Goal: Transaction & Acquisition: Obtain resource

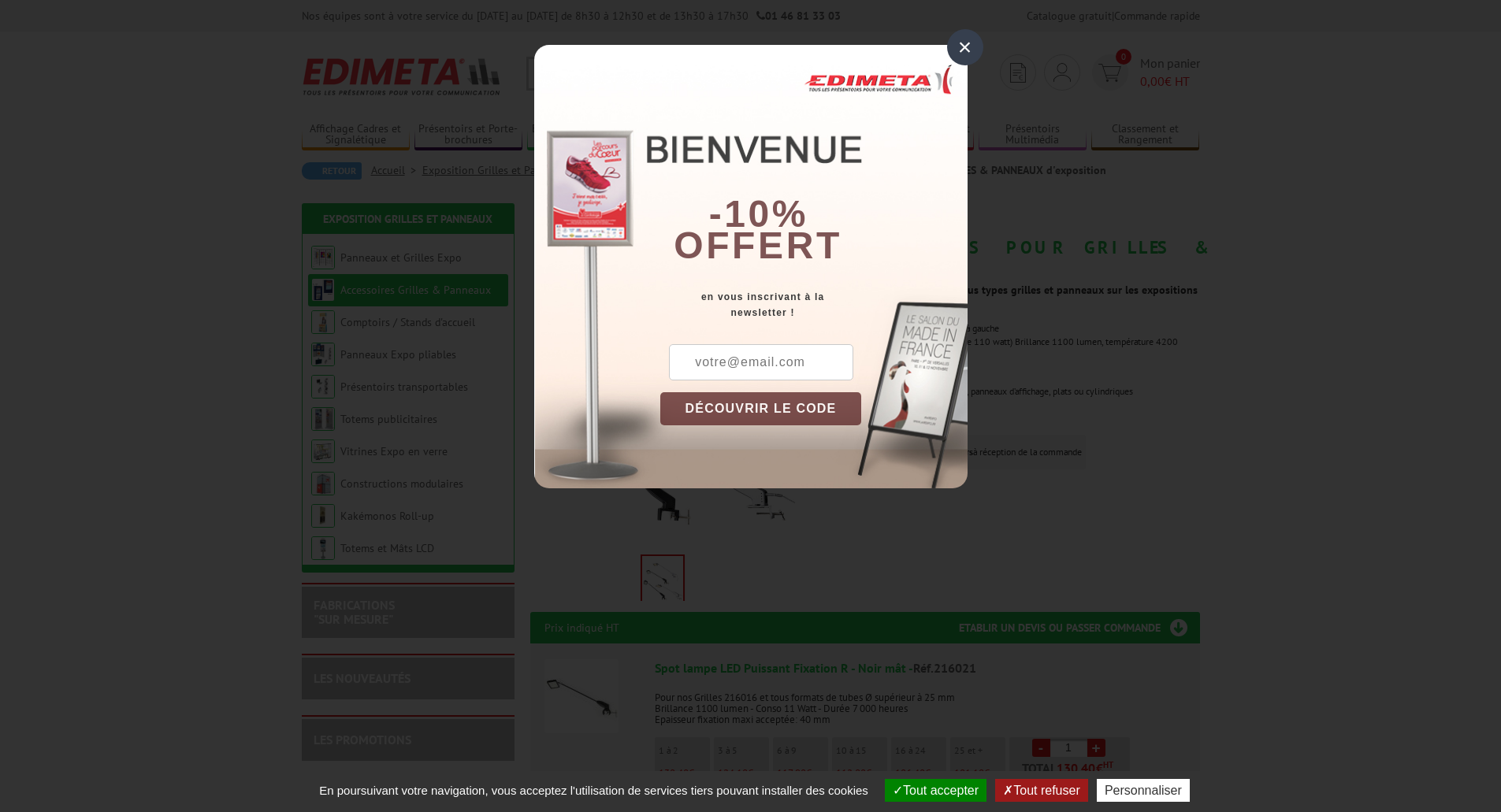
click at [958, 44] on div "×" at bounding box center [965, 47] width 36 height 36
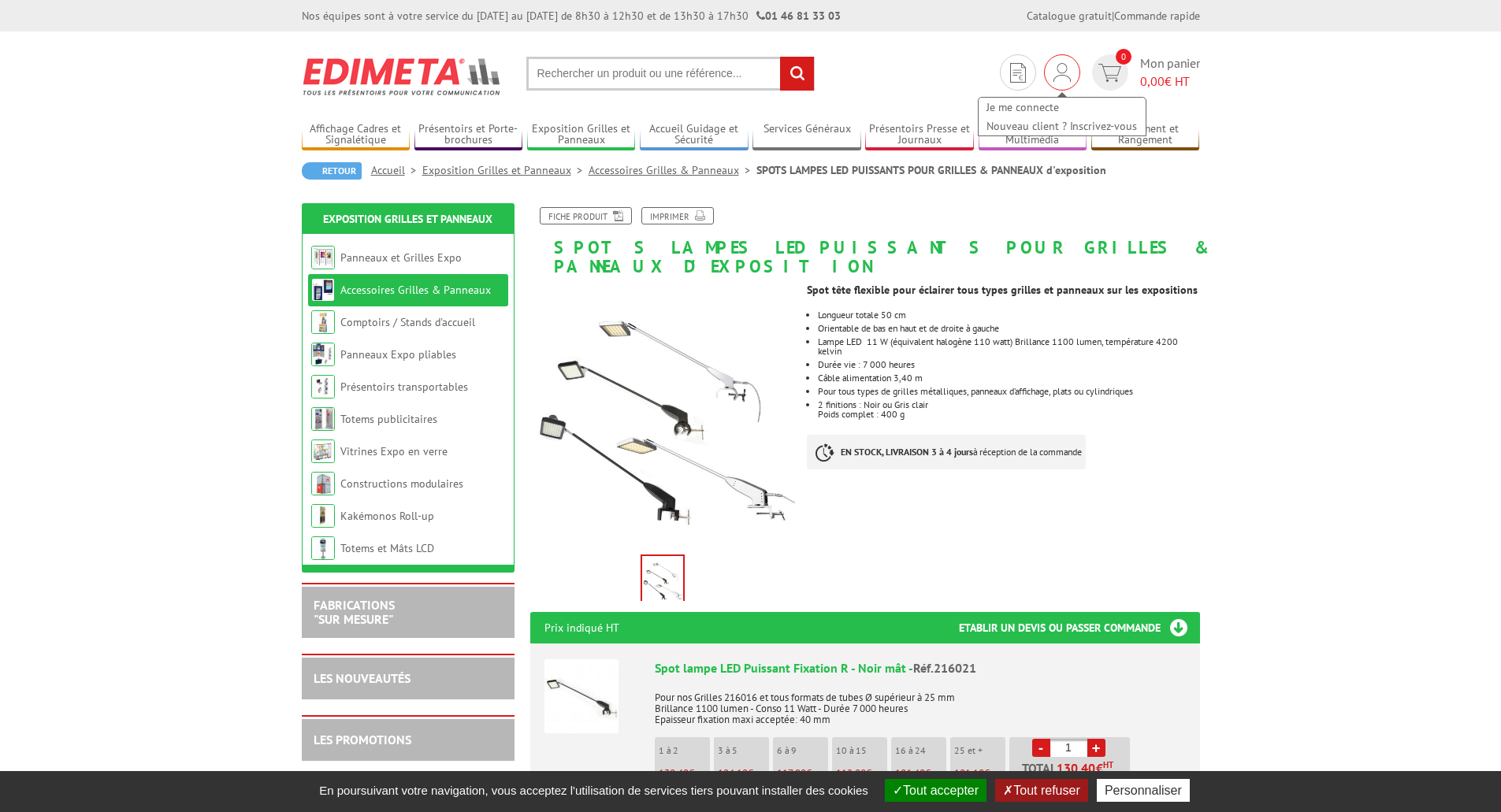
click at [1063, 69] on img at bounding box center [1062, 73] width 17 height 19
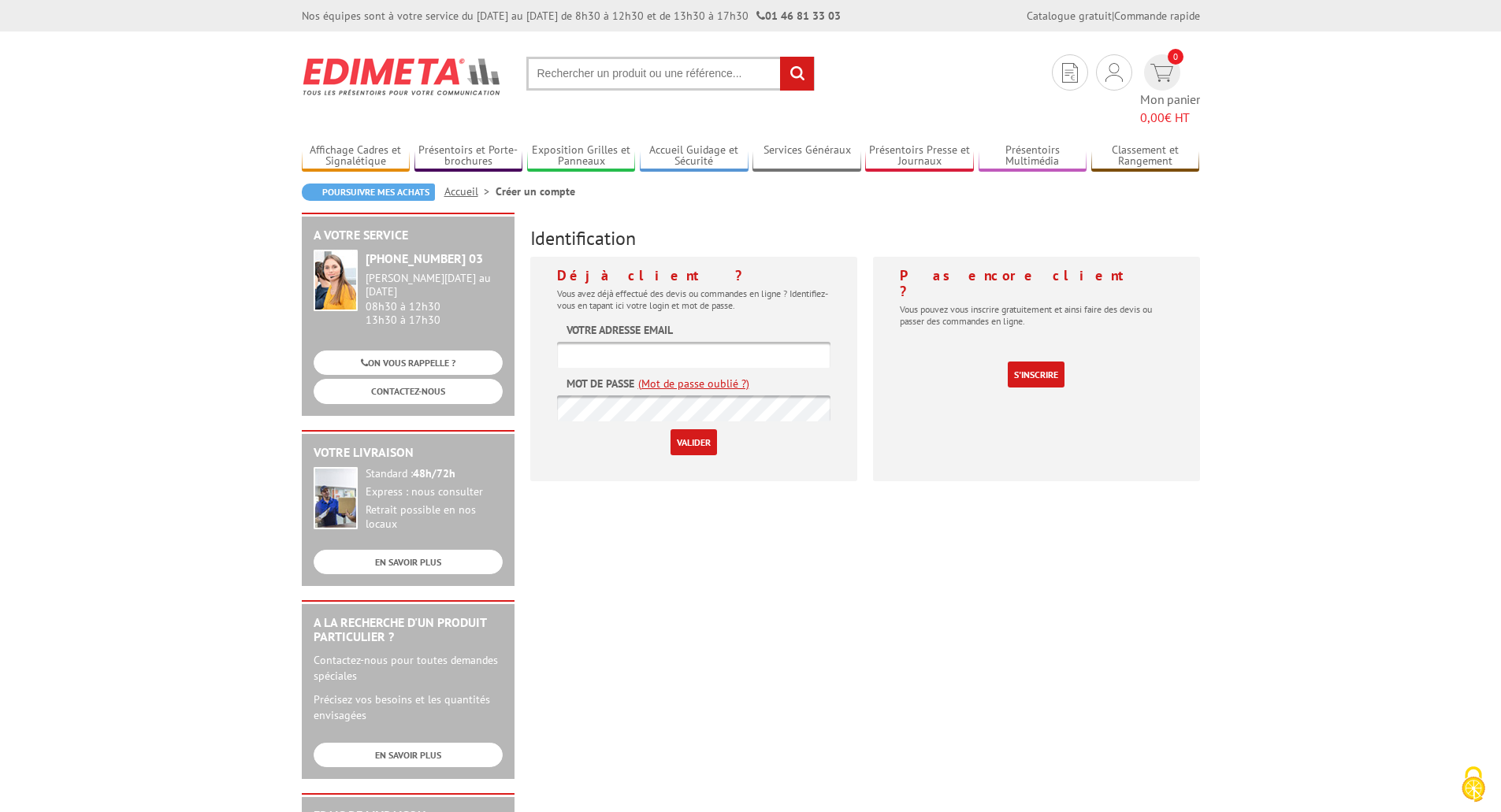
type input "[PERSON_NAME][EMAIL_ADDRESS][PERSON_NAME][DOMAIN_NAME][PERSON_NAME]"
click at [698, 430] on input "Valider" at bounding box center [694, 442] width 46 height 26
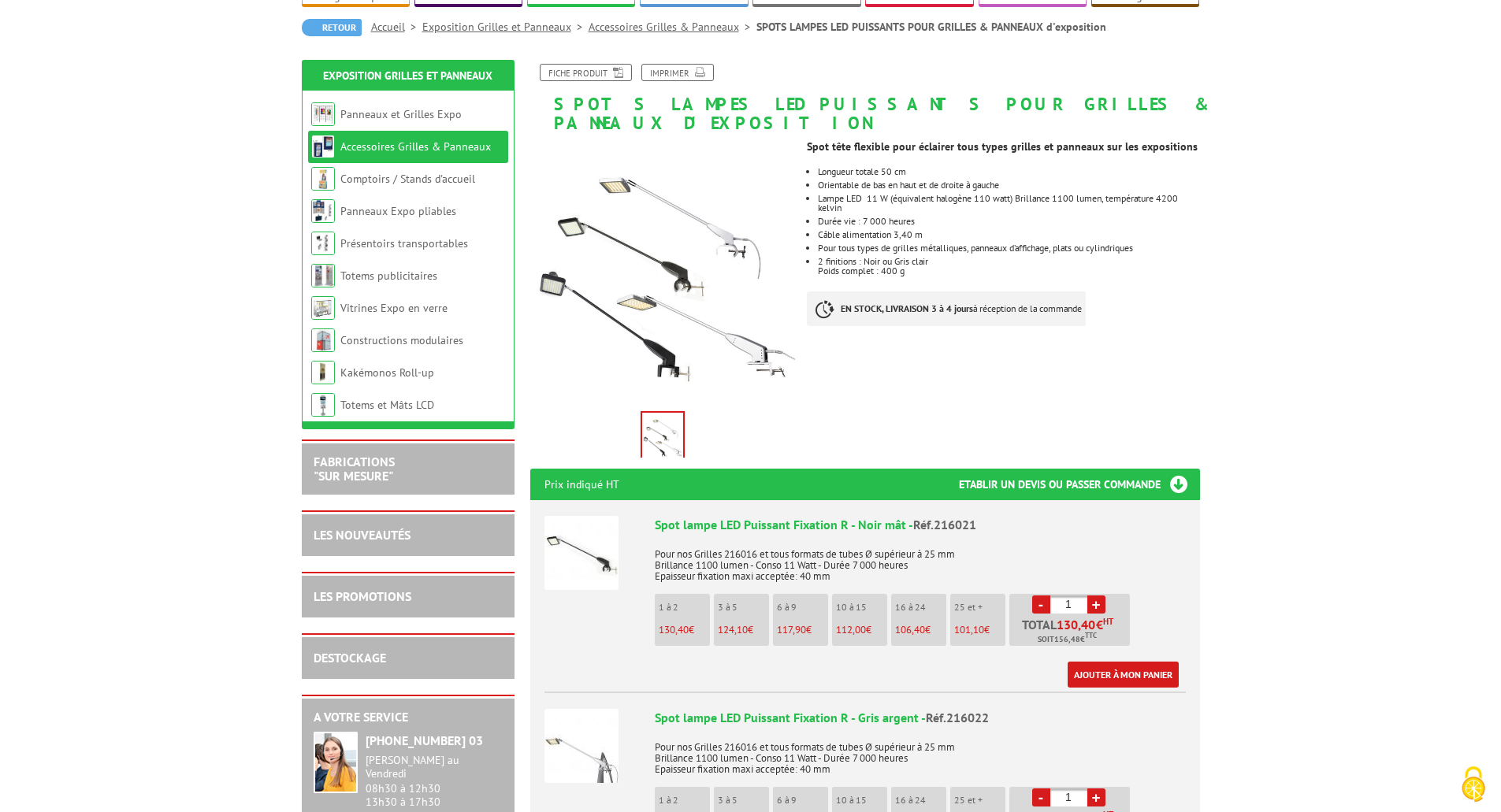
scroll to position [157, 0]
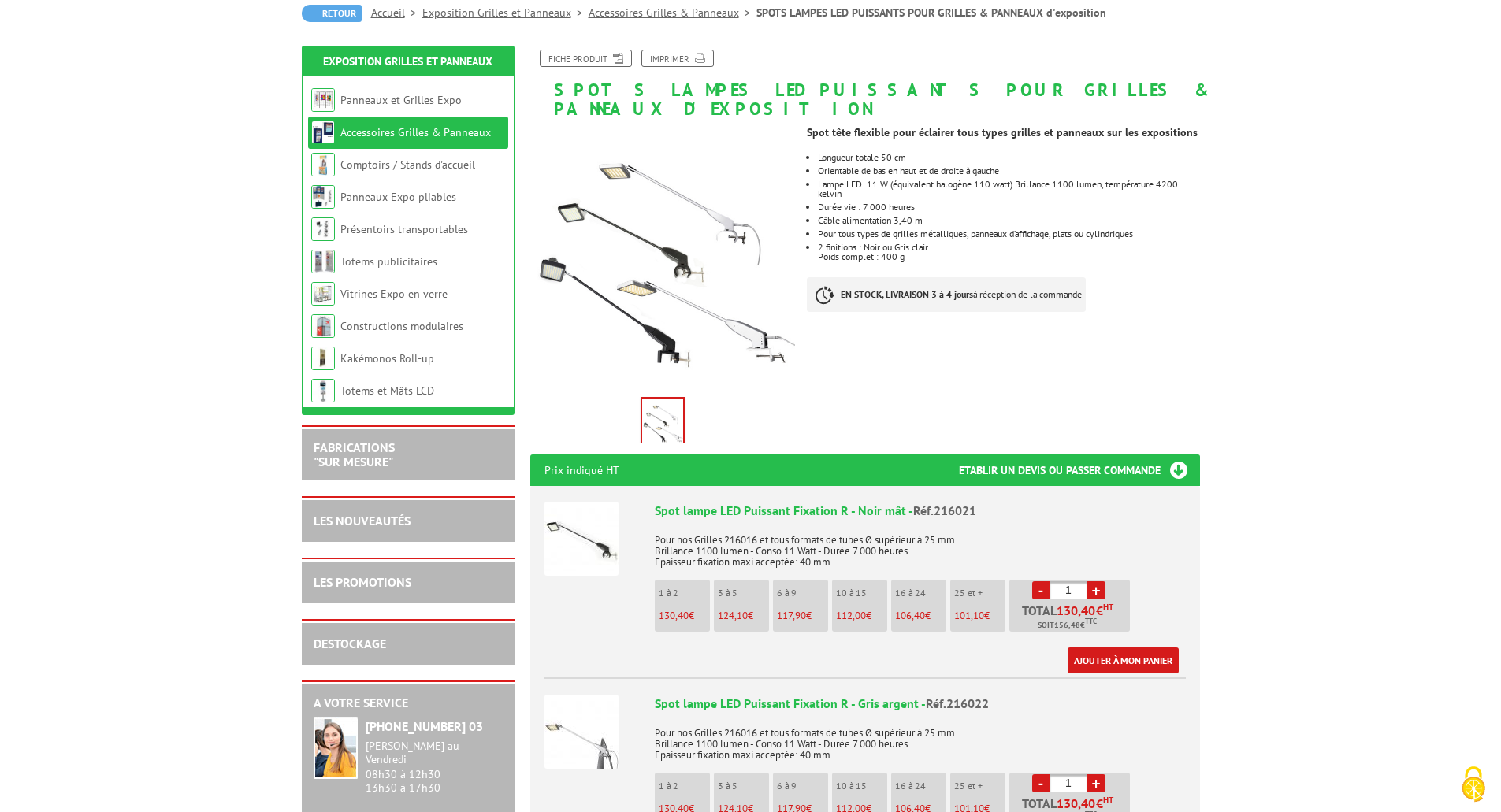
click at [1100, 582] on link "+" at bounding box center [1096, 590] width 18 height 18
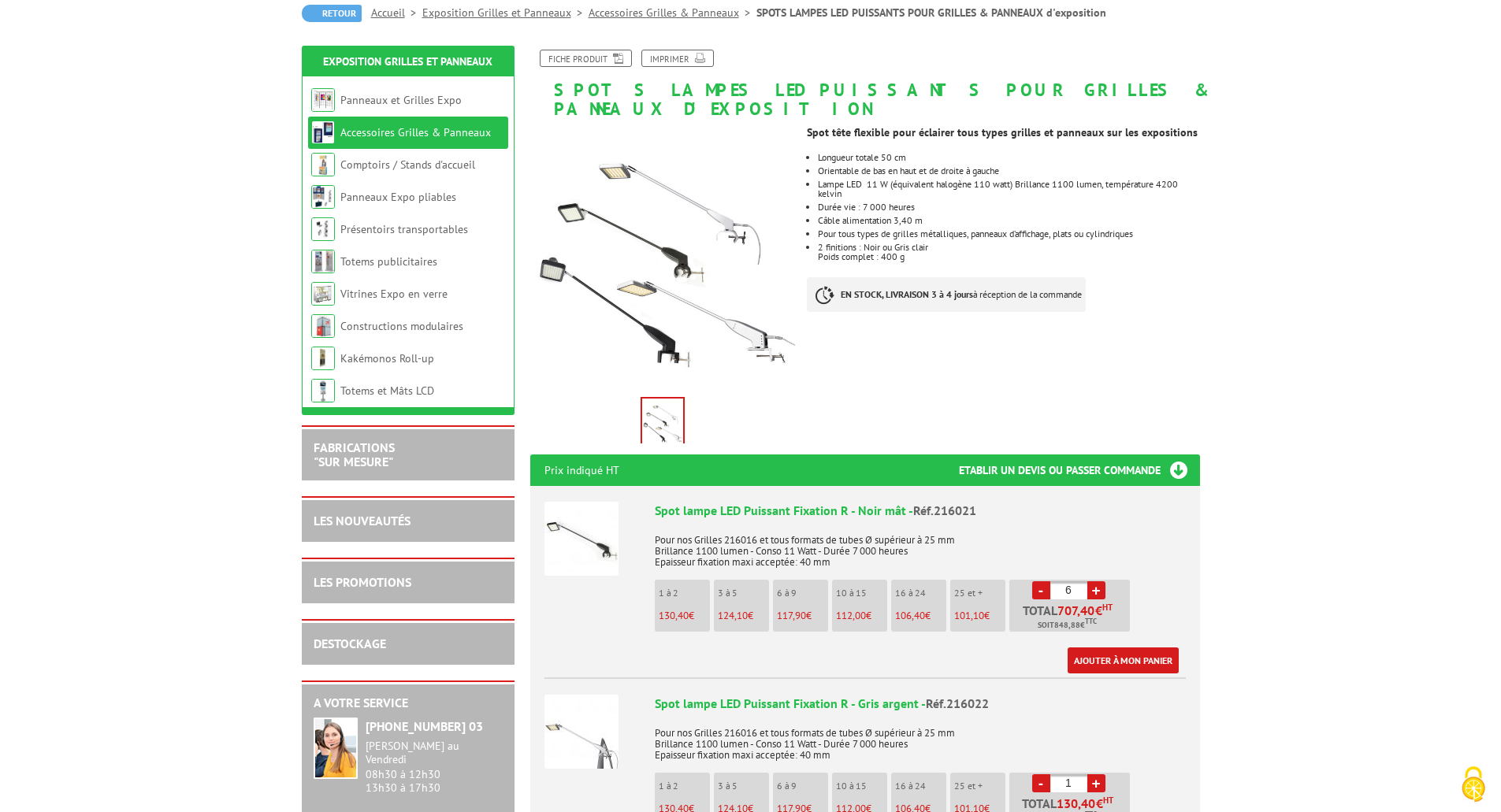
click at [1100, 582] on link "+" at bounding box center [1096, 590] width 18 height 18
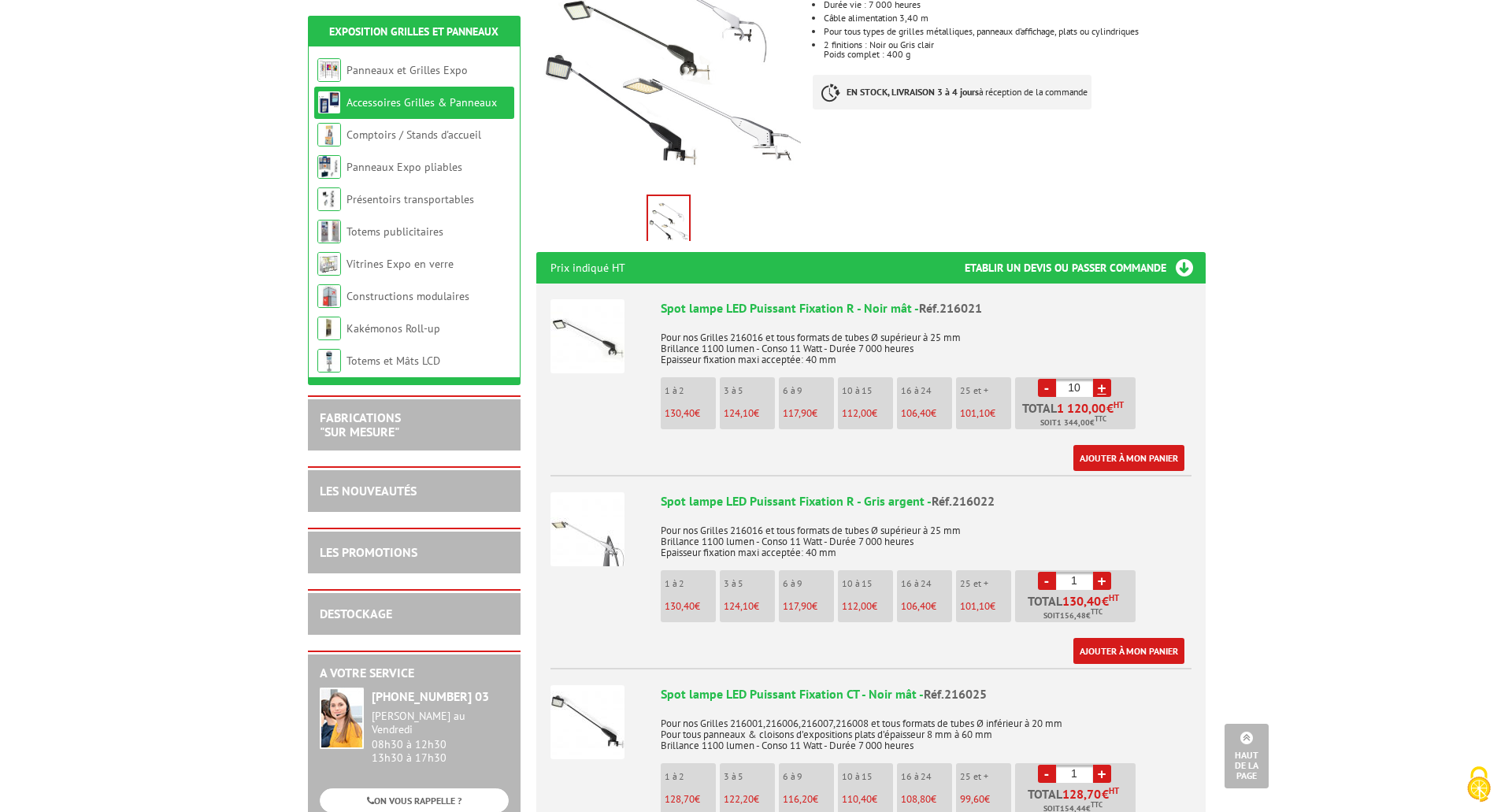
scroll to position [472, 0]
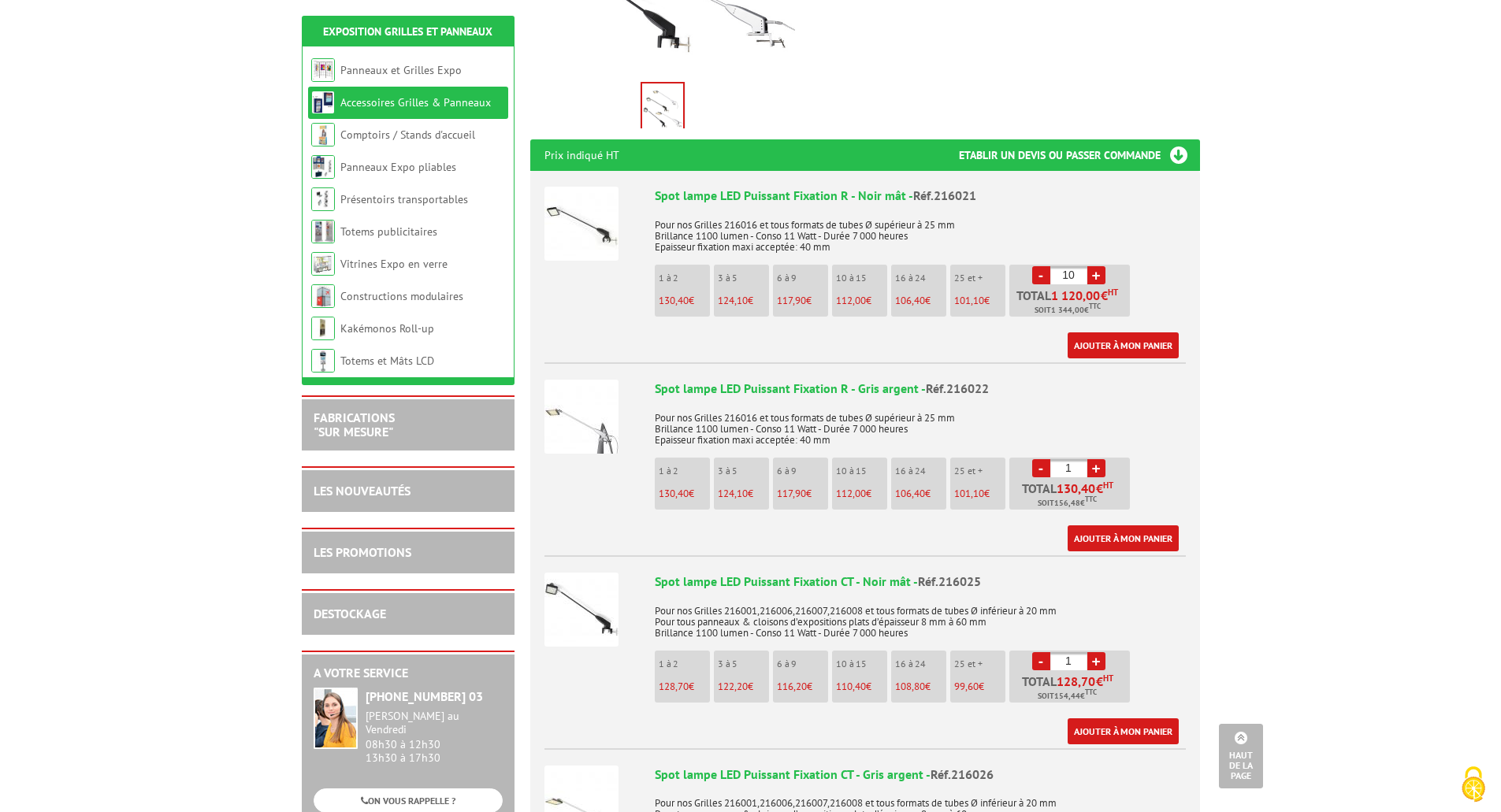
click at [1044, 266] on link "-" at bounding box center [1041, 275] width 18 height 18
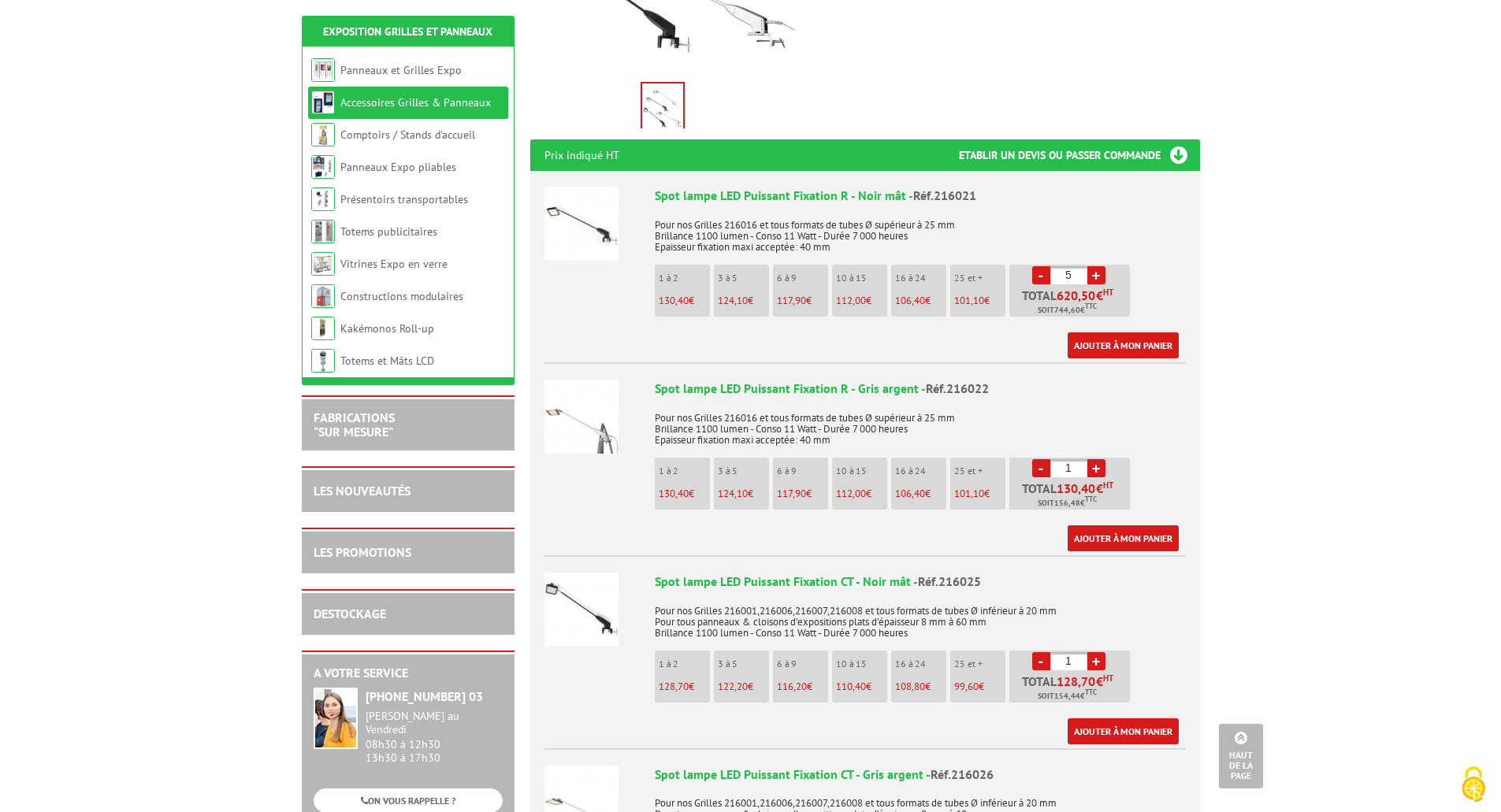
click at [1044, 266] on link "-" at bounding box center [1041, 275] width 18 height 18
type input "1"
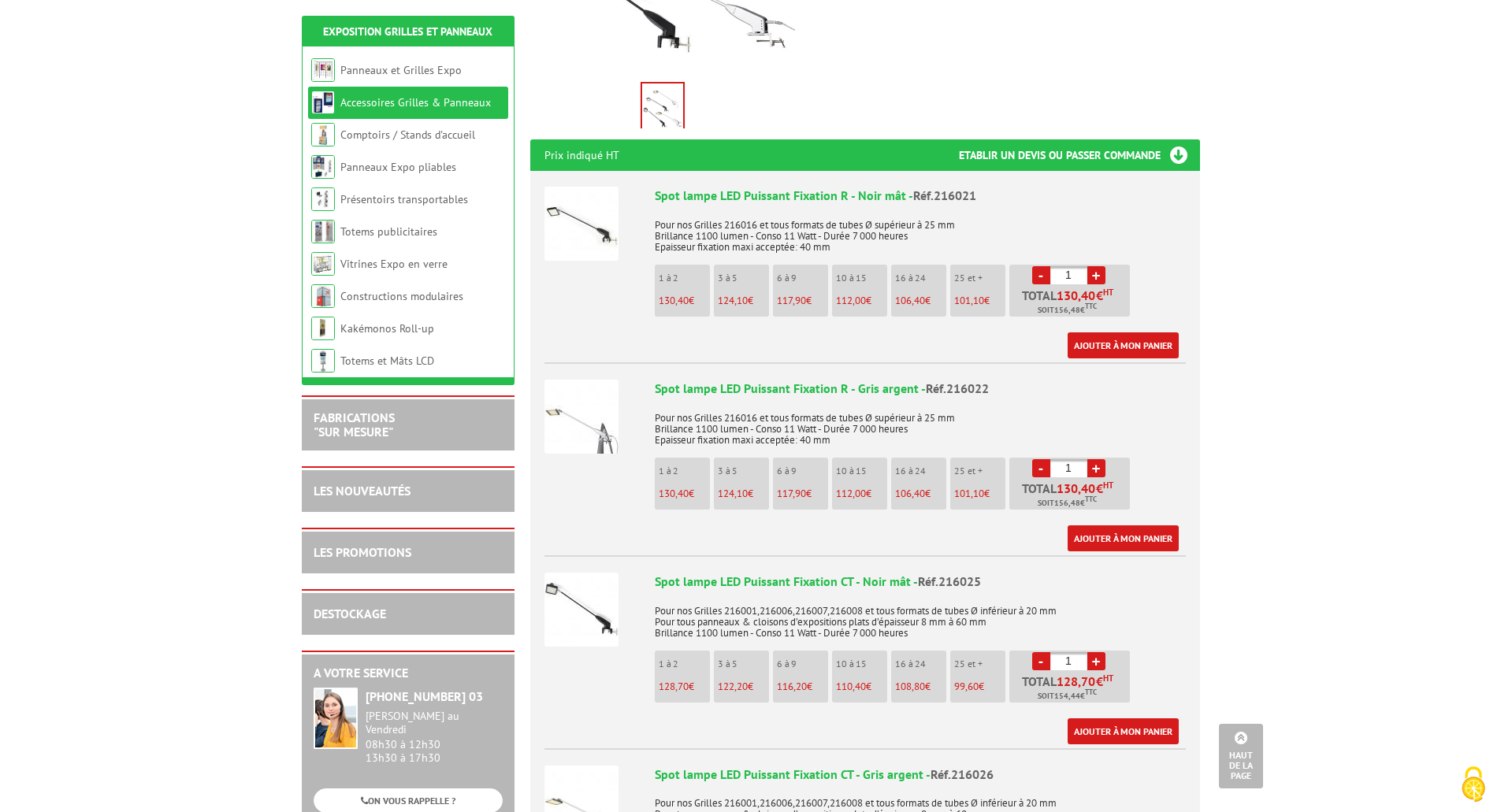
click at [1044, 266] on link "-" at bounding box center [1041, 275] width 18 height 18
click at [1097, 652] on link "+" at bounding box center [1096, 661] width 18 height 18
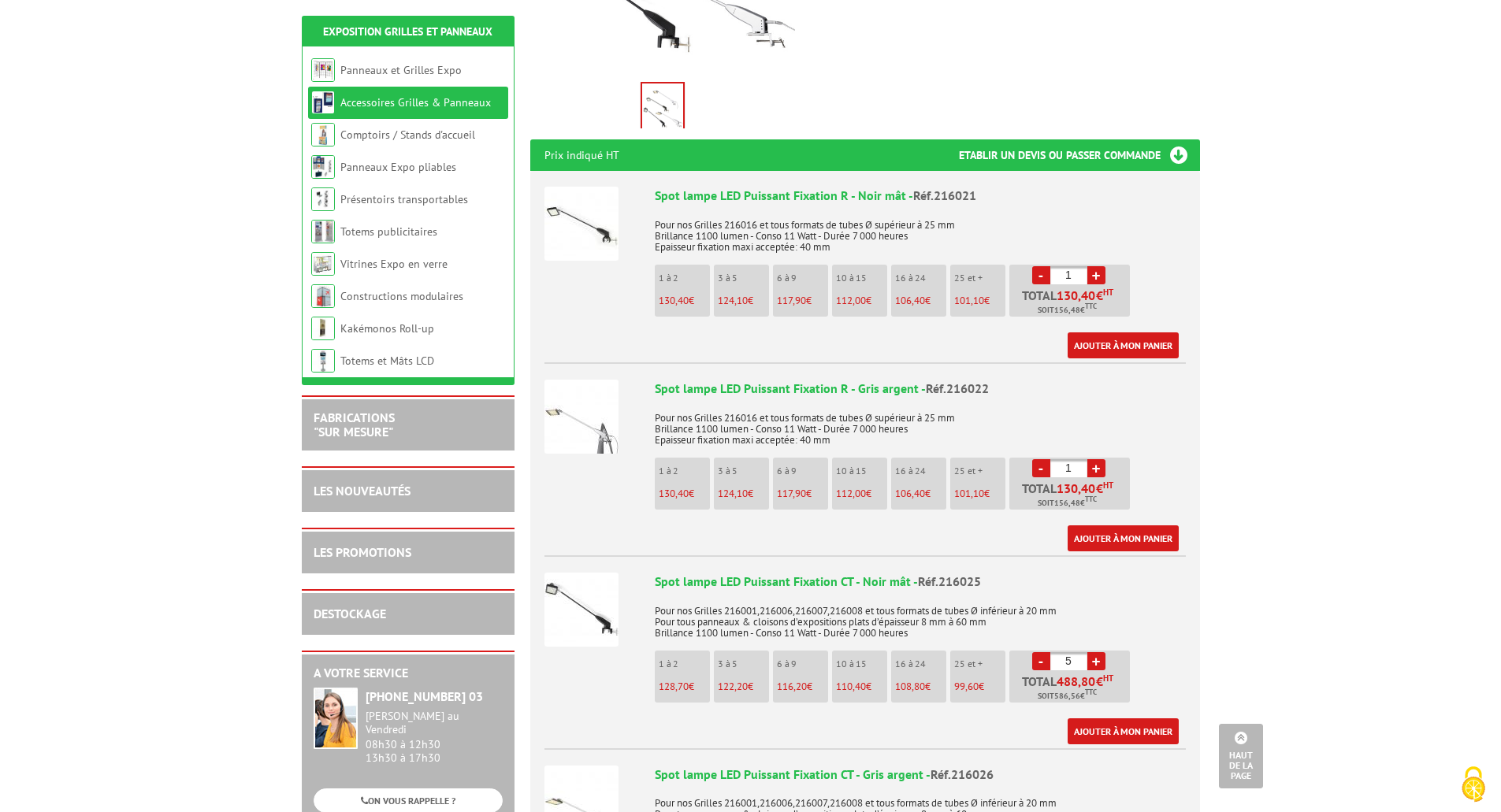
click at [1097, 652] on link "+" at bounding box center [1096, 661] width 18 height 18
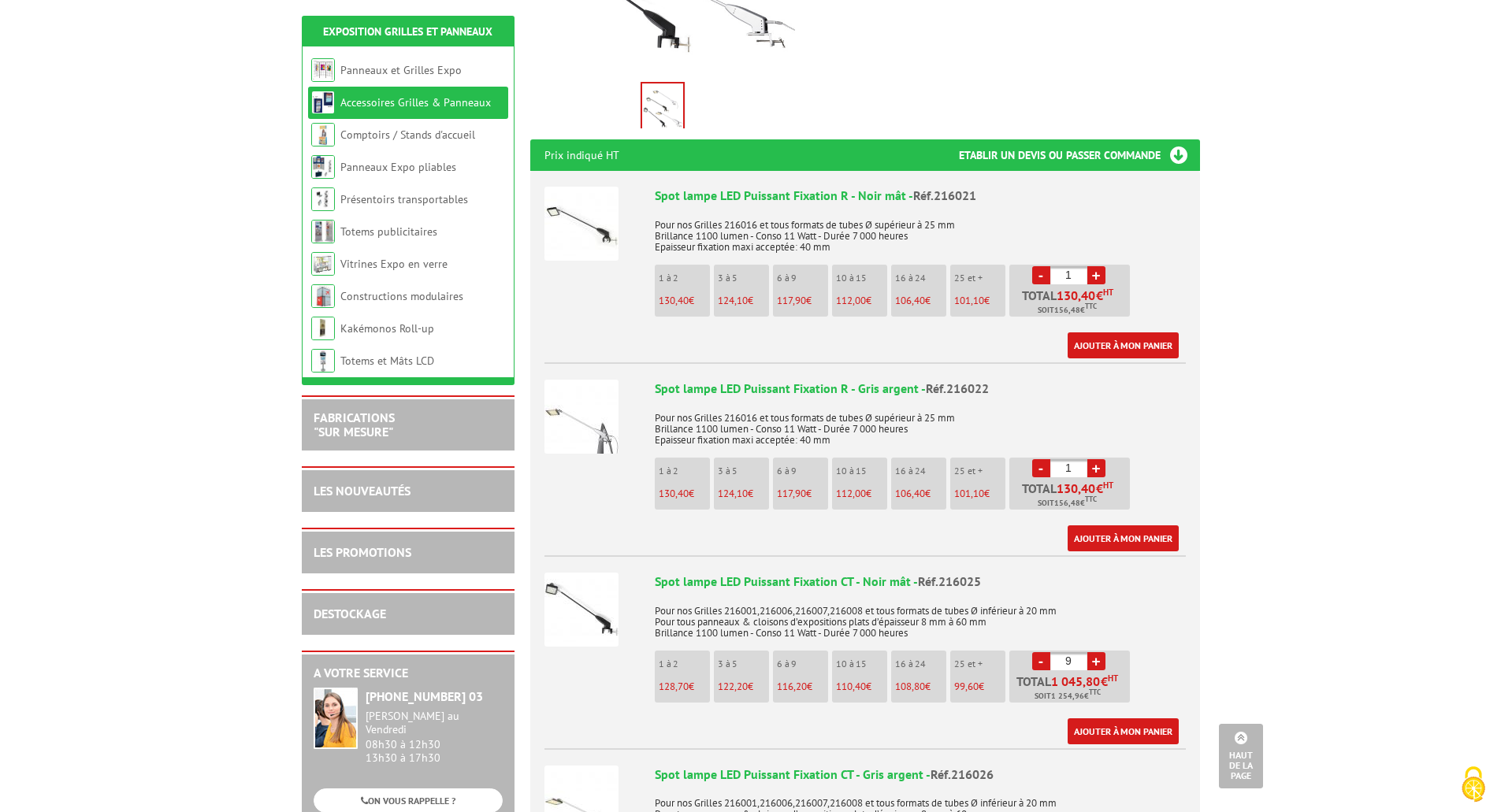
type input "10"
click at [1109, 719] on link "Ajouter à mon panier" at bounding box center [1124, 732] width 111 height 26
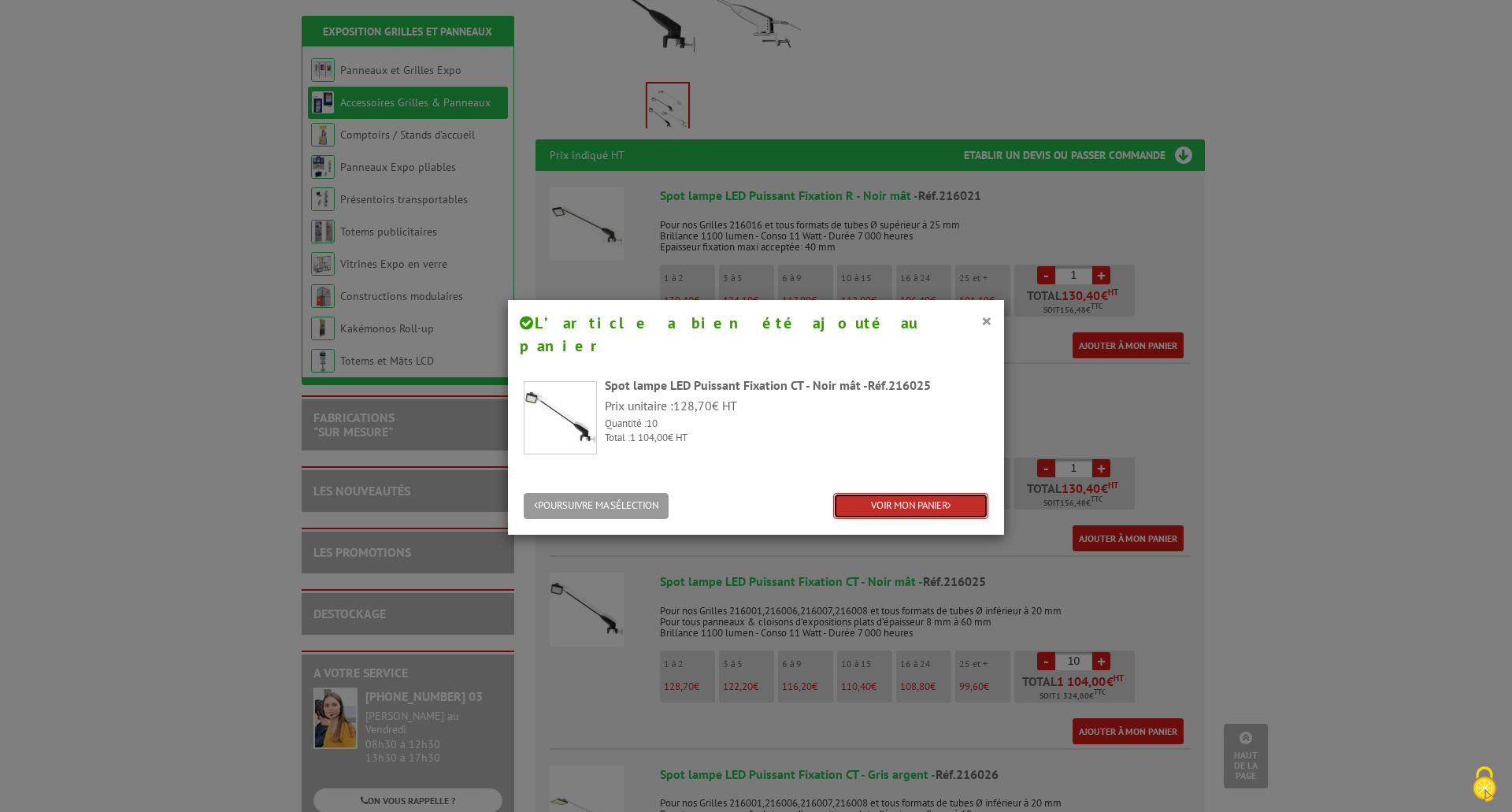
click at [878, 493] on link "VOIR MON PANIER" at bounding box center [910, 506] width 155 height 26
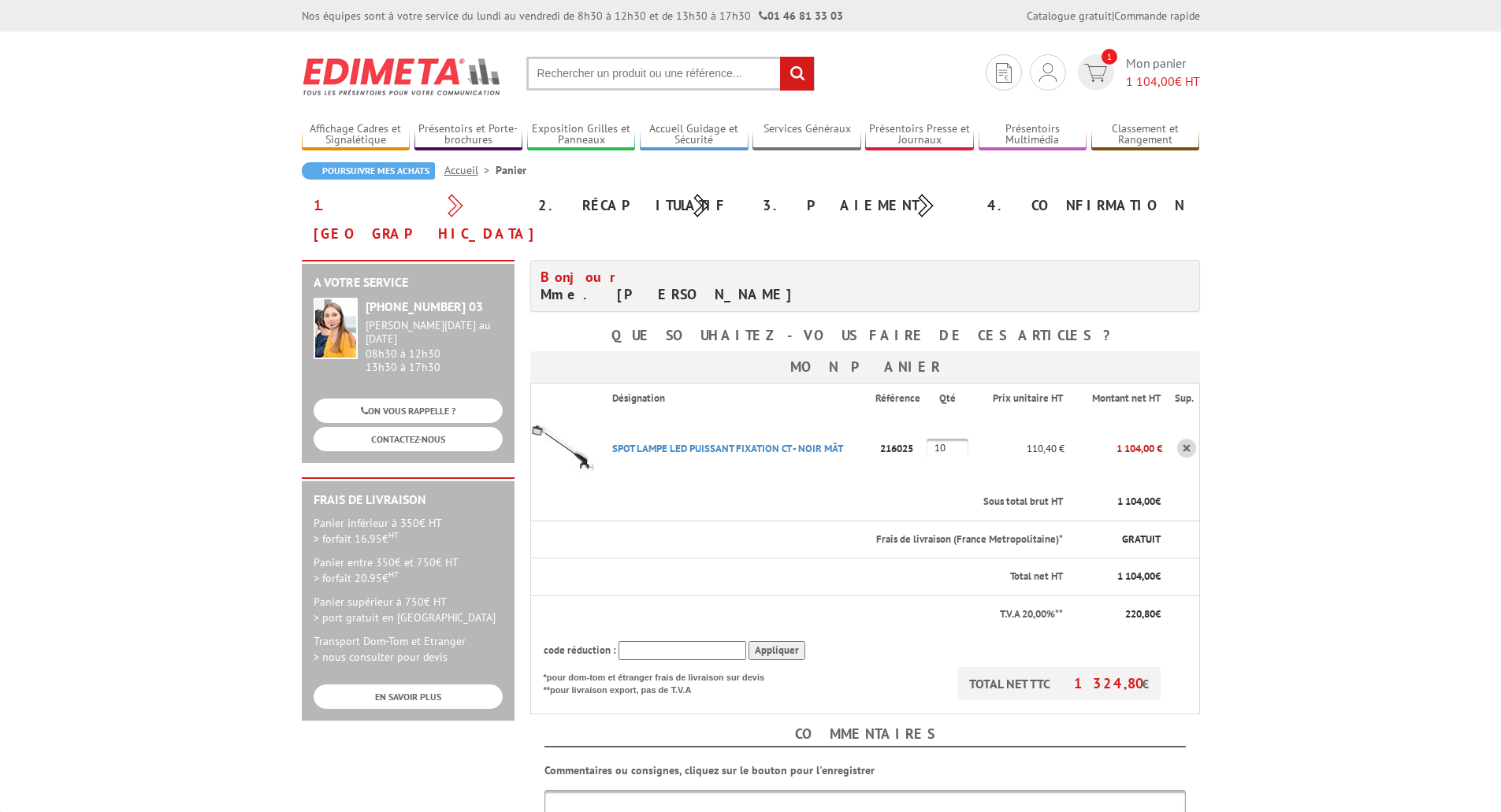
click at [881, 483] on th "Sous total brut HT" at bounding box center [832, 501] width 465 height 37
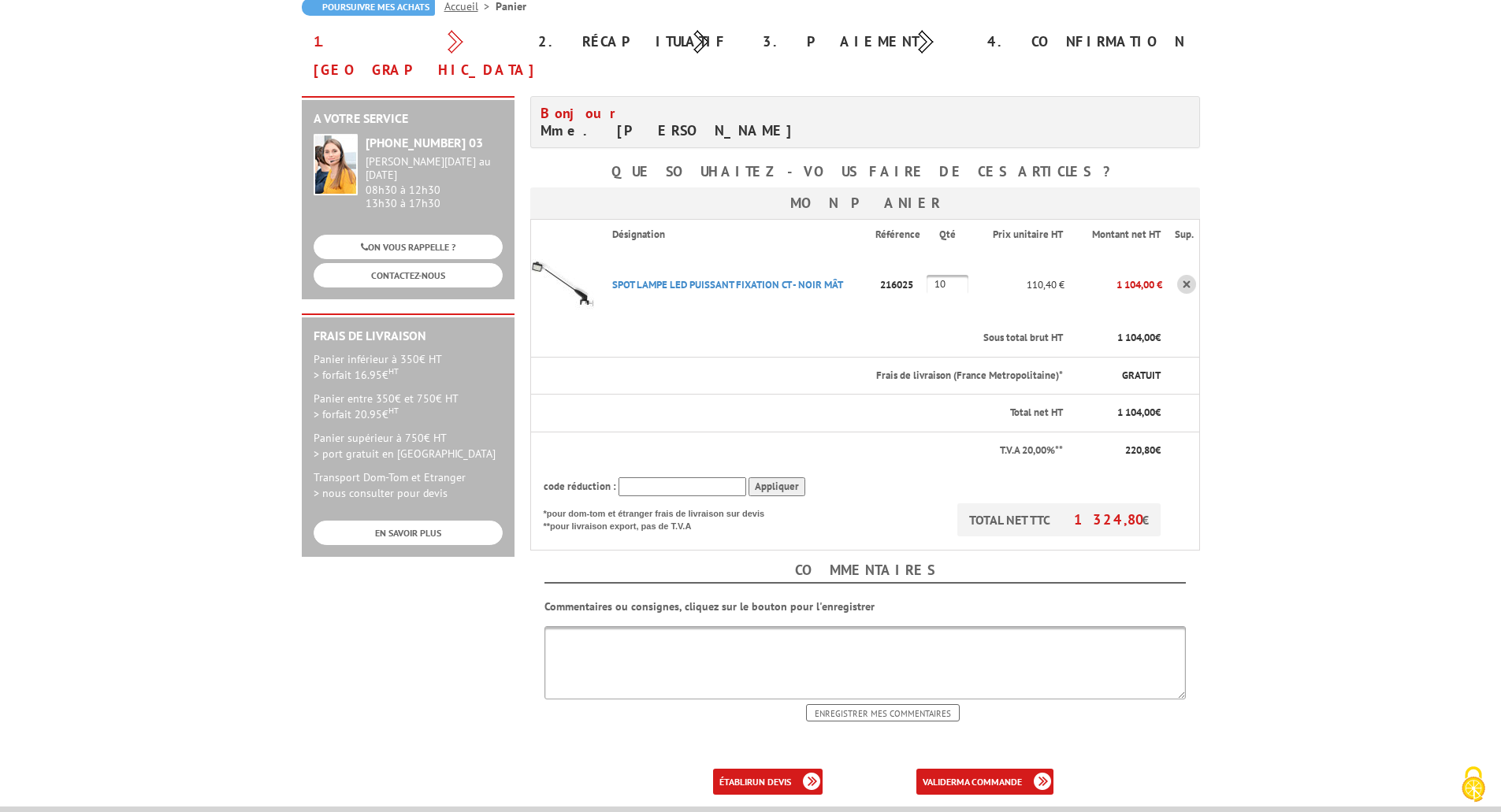
scroll to position [236, 0]
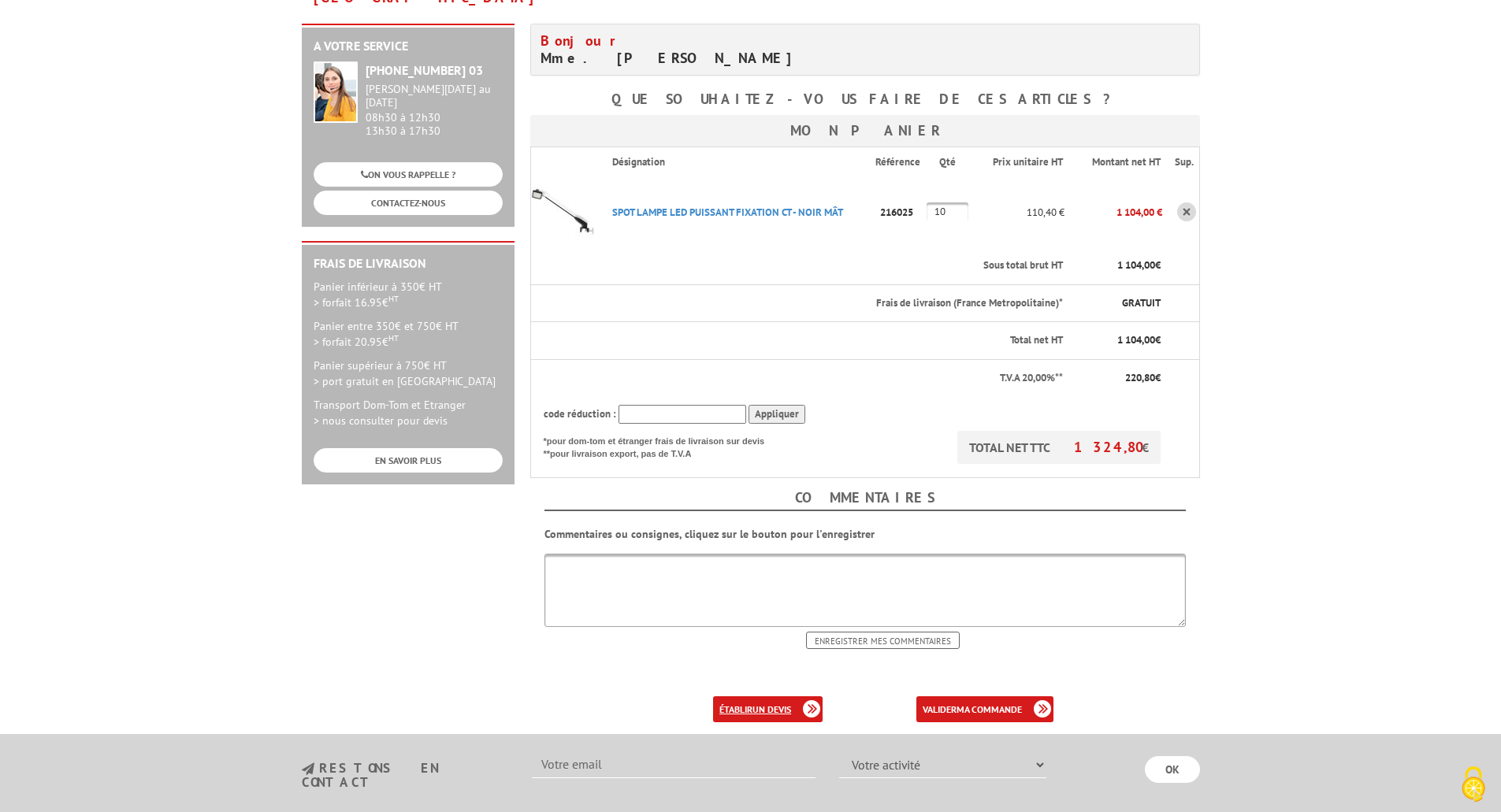
click at [774, 696] on link "établir un devis" at bounding box center [768, 709] width 110 height 26
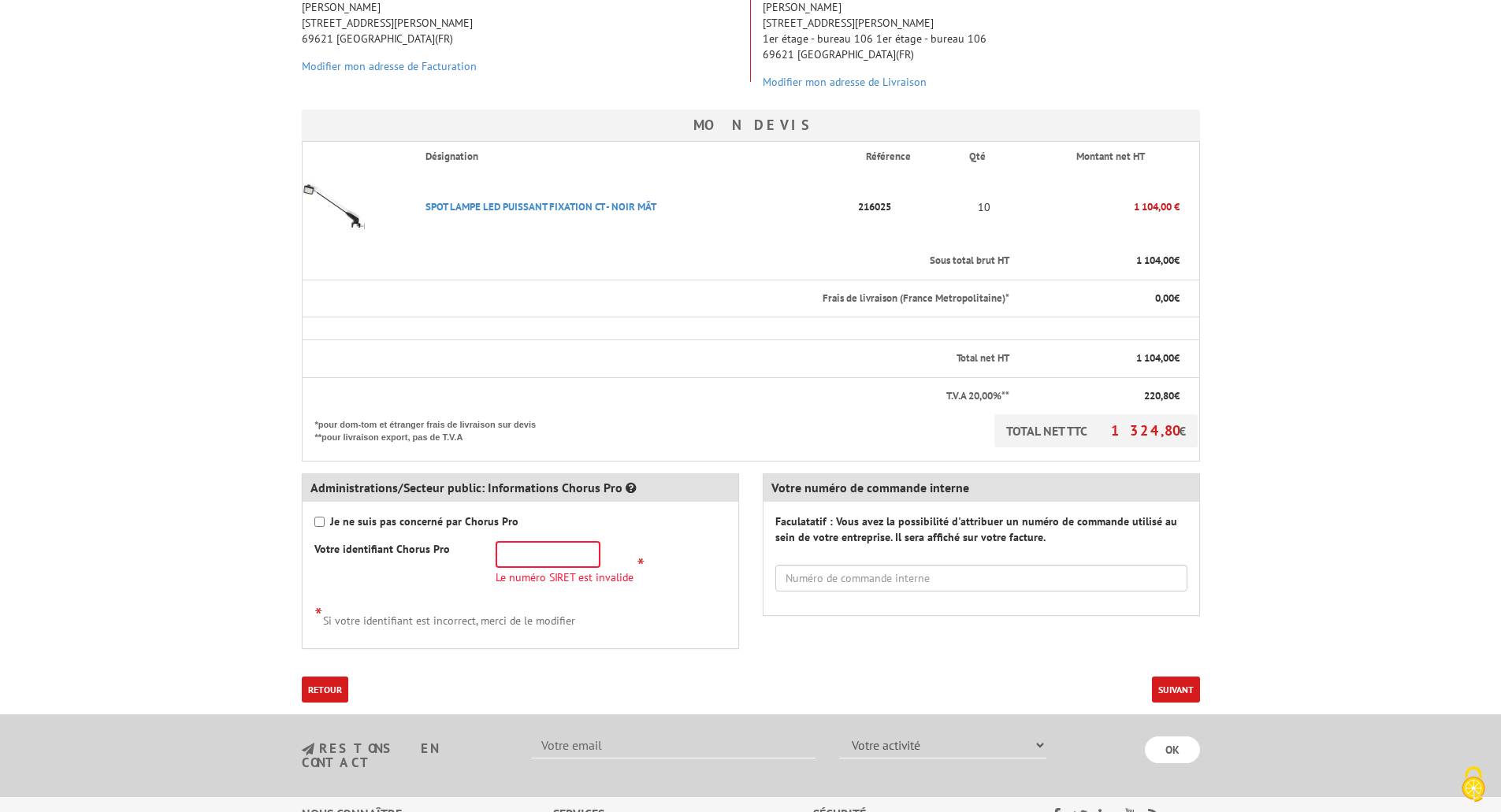
scroll to position [315, 0]
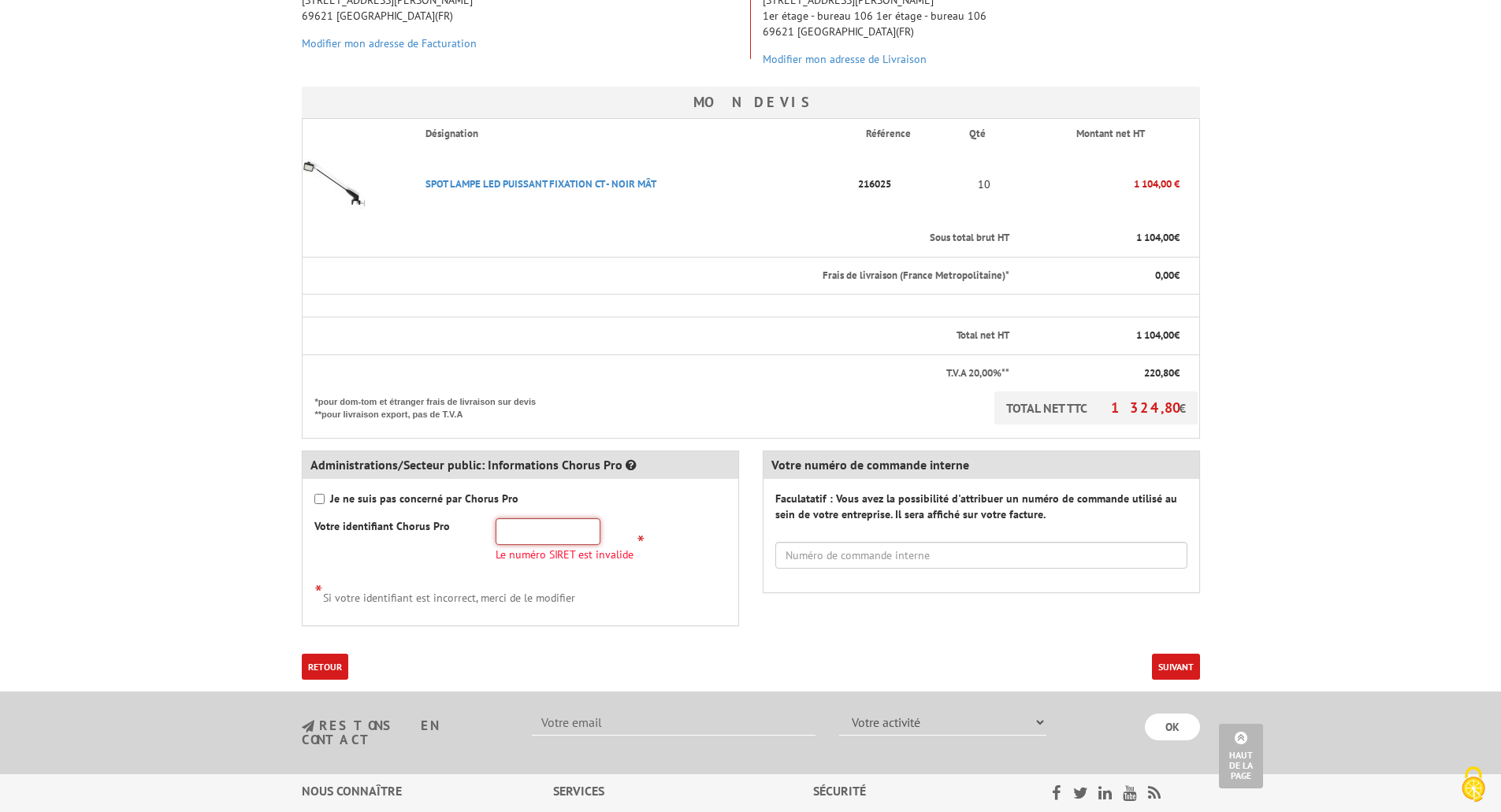
click at [544, 530] on input "text" at bounding box center [548, 531] width 104 height 27
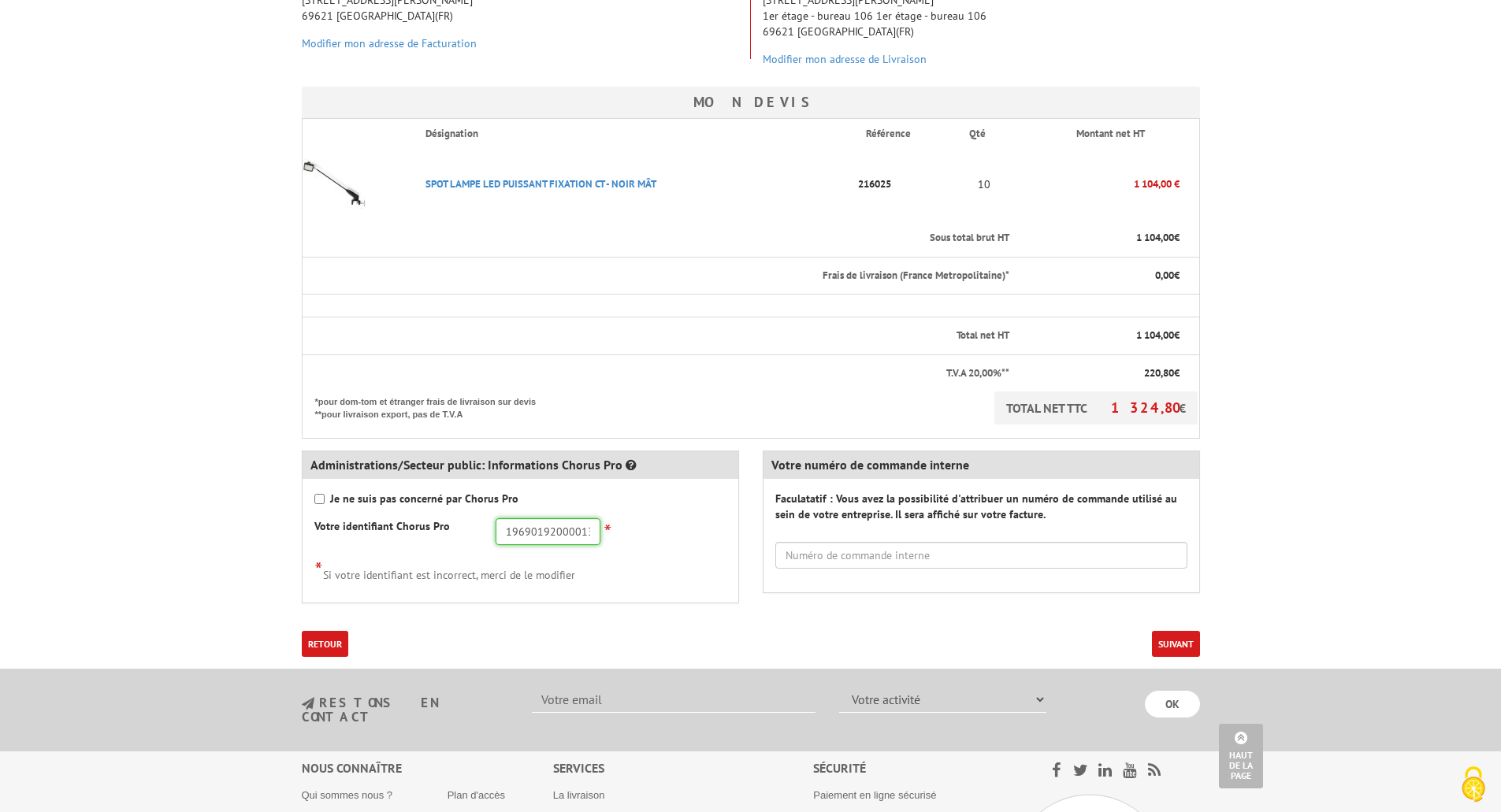
type input "19690192000013"
click at [1173, 643] on button "Suivant" at bounding box center [1176, 644] width 48 height 26
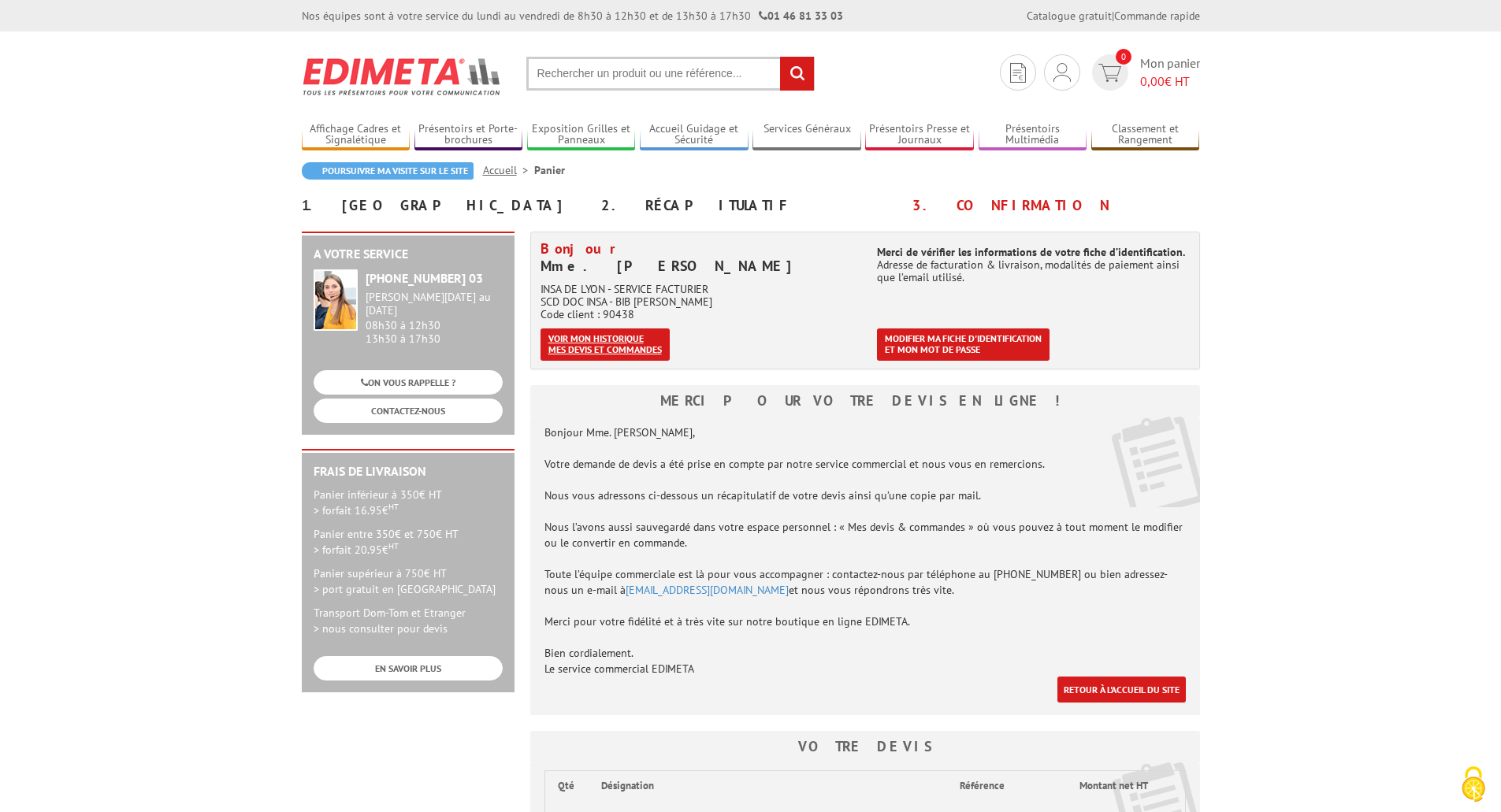
click at [637, 346] on link "Voir mon historique mes devis et commandes" at bounding box center [605, 345] width 129 height 33
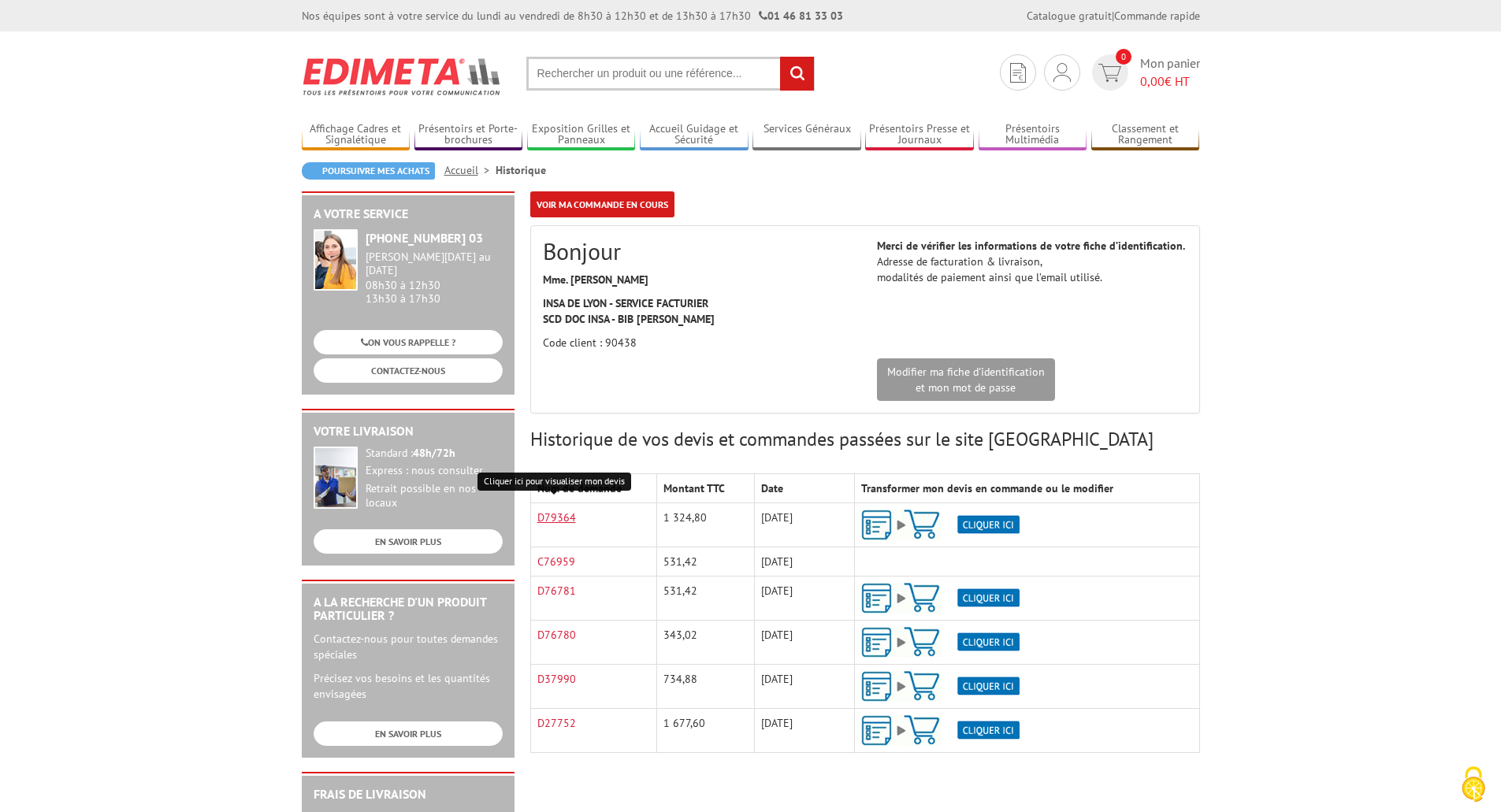
click at [557, 519] on link "D79364" at bounding box center [556, 518] width 39 height 15
click at [879, 517] on img at bounding box center [940, 525] width 158 height 31
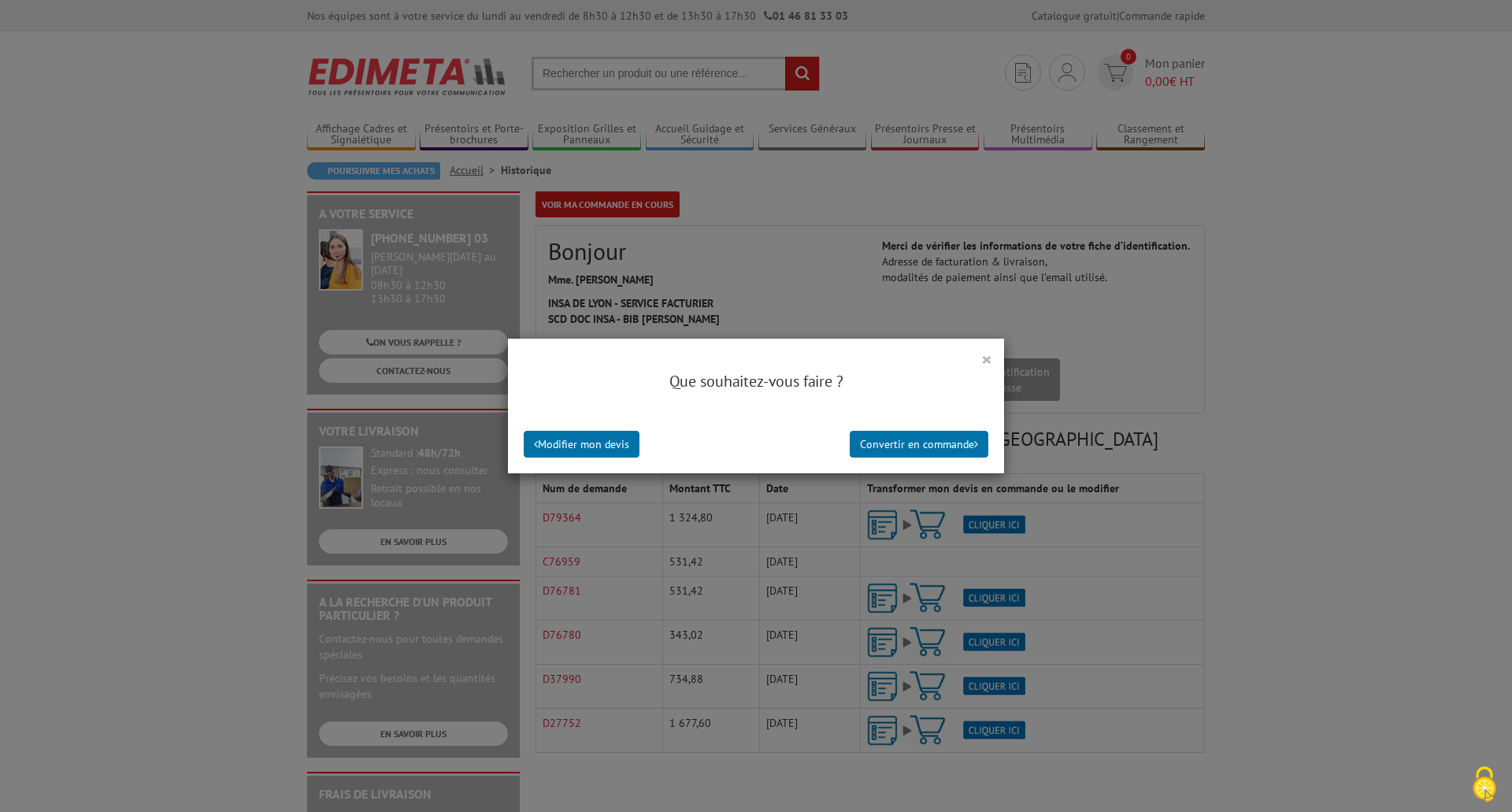
click at [981, 357] on button "×" at bounding box center [986, 359] width 11 height 21
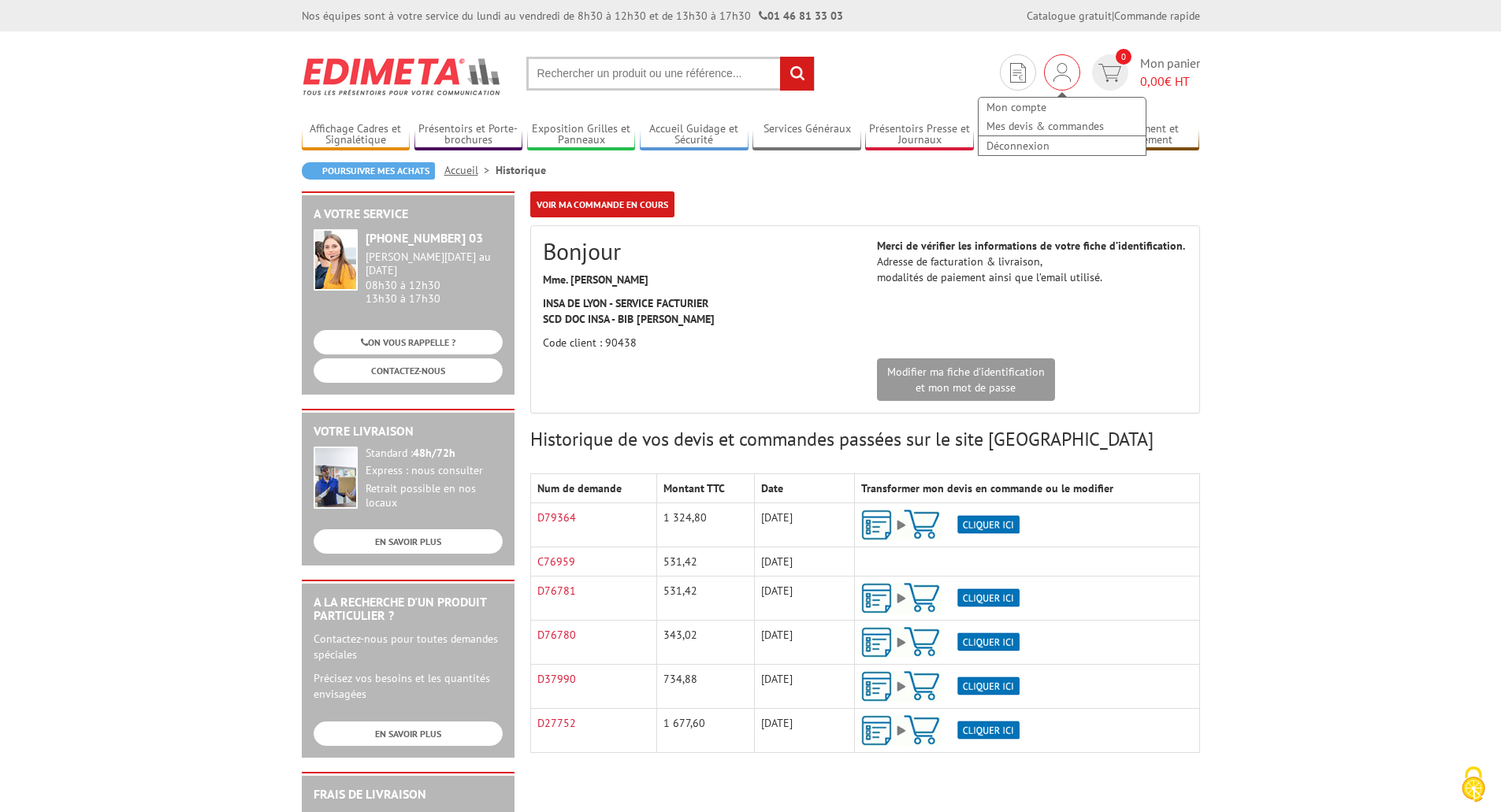
click at [1067, 73] on img at bounding box center [1062, 73] width 17 height 19
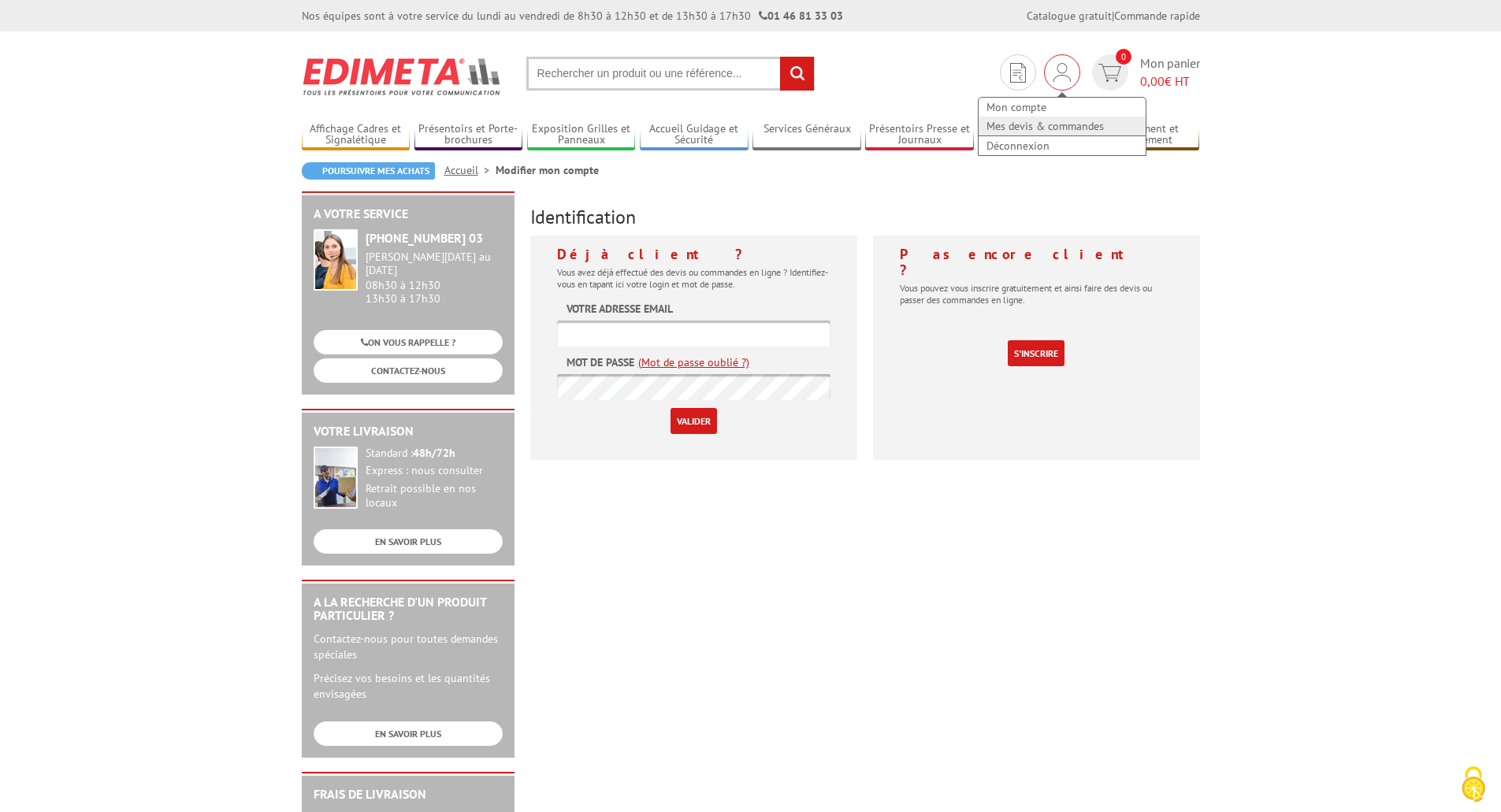
type input "stephanie.ricciardi@insa-lyon.fr"
click at [1040, 127] on link "Mes devis & commandes" at bounding box center [1062, 126] width 167 height 19
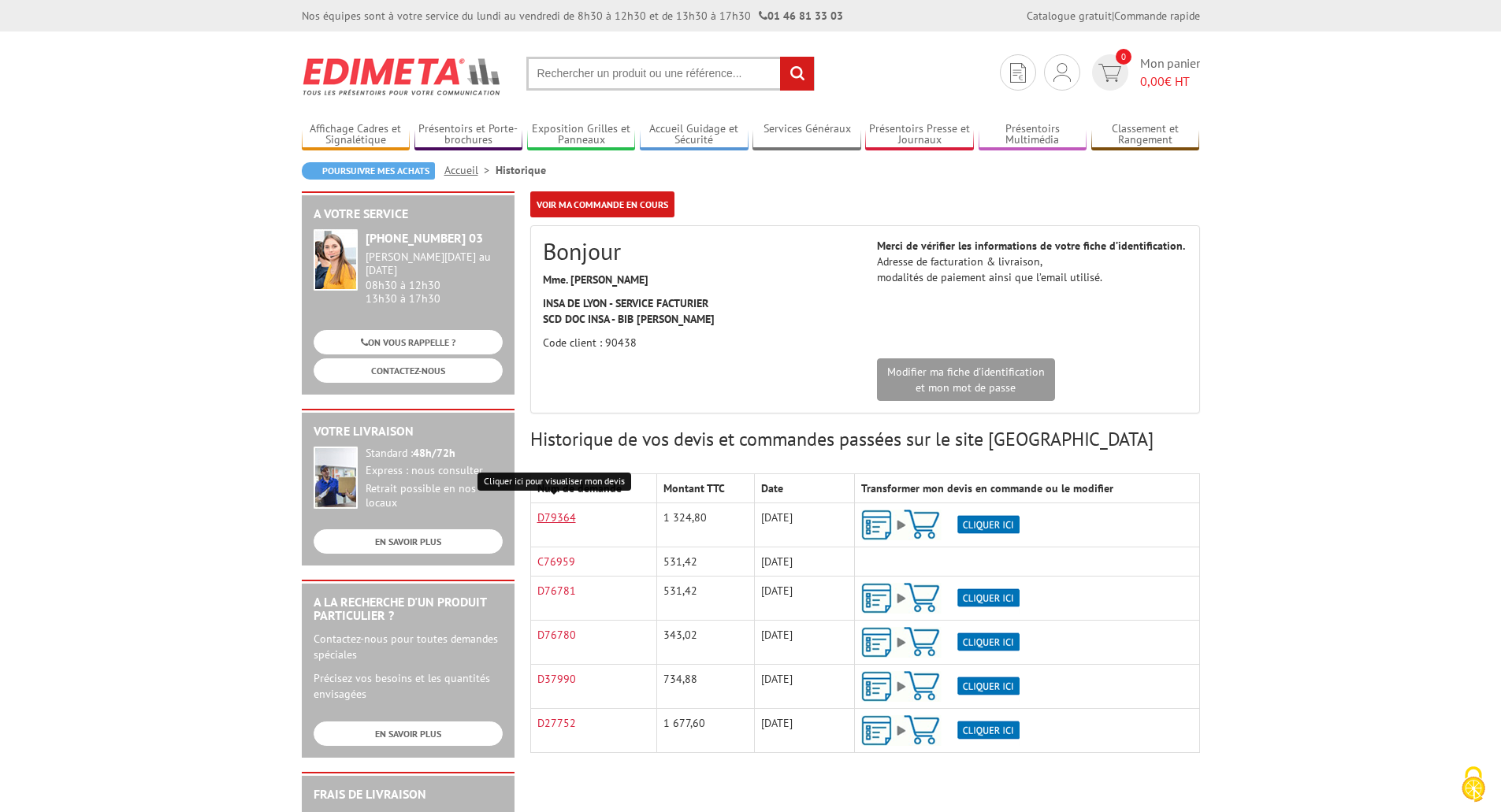
click at [555, 523] on link "D79364" at bounding box center [556, 518] width 39 height 15
click at [1162, 71] on span "Mon panier 0,00 € HT" at bounding box center [1170, 73] width 60 height 36
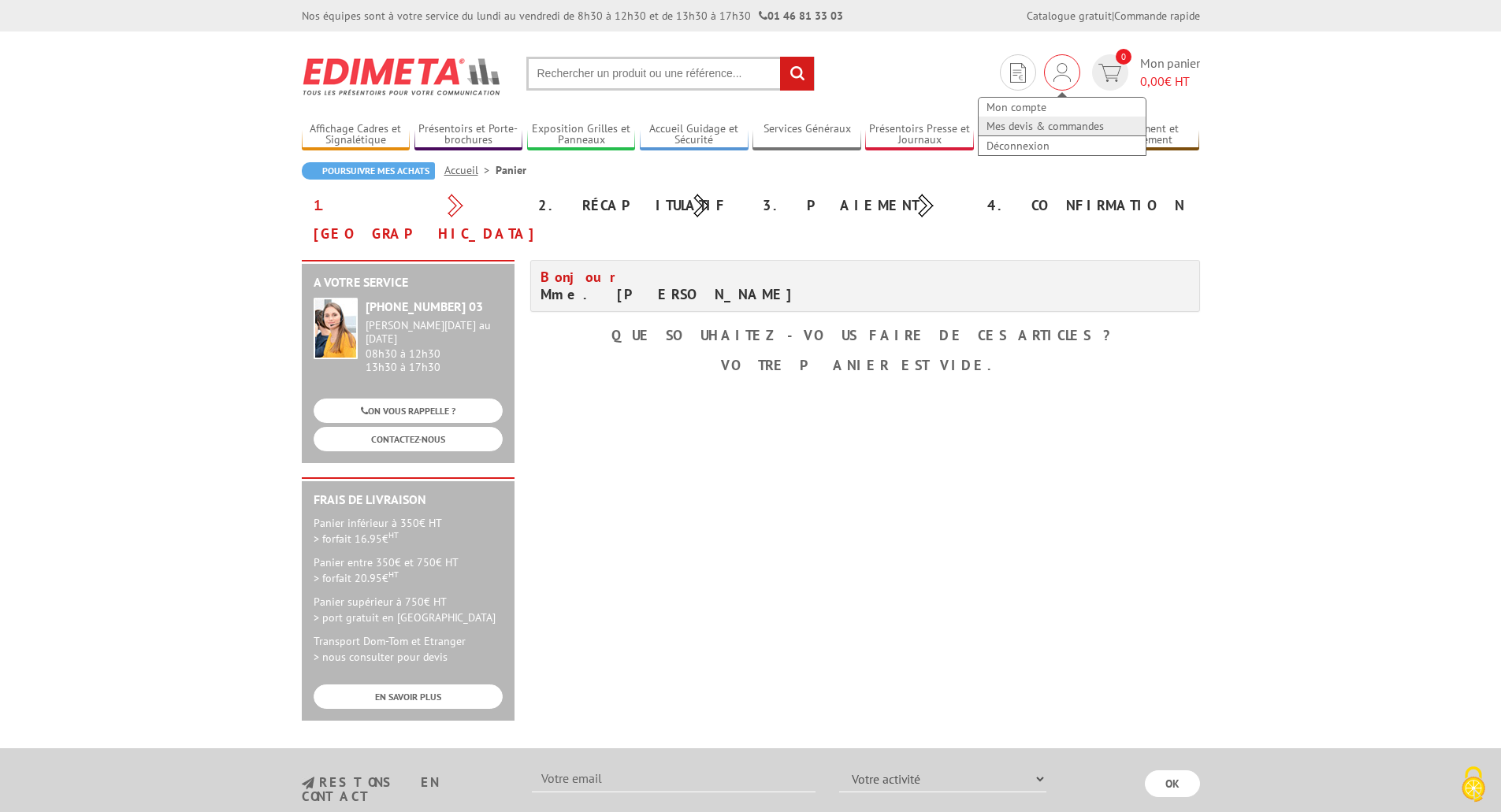
click at [1029, 126] on link "Mes devis & commandes" at bounding box center [1062, 126] width 167 height 19
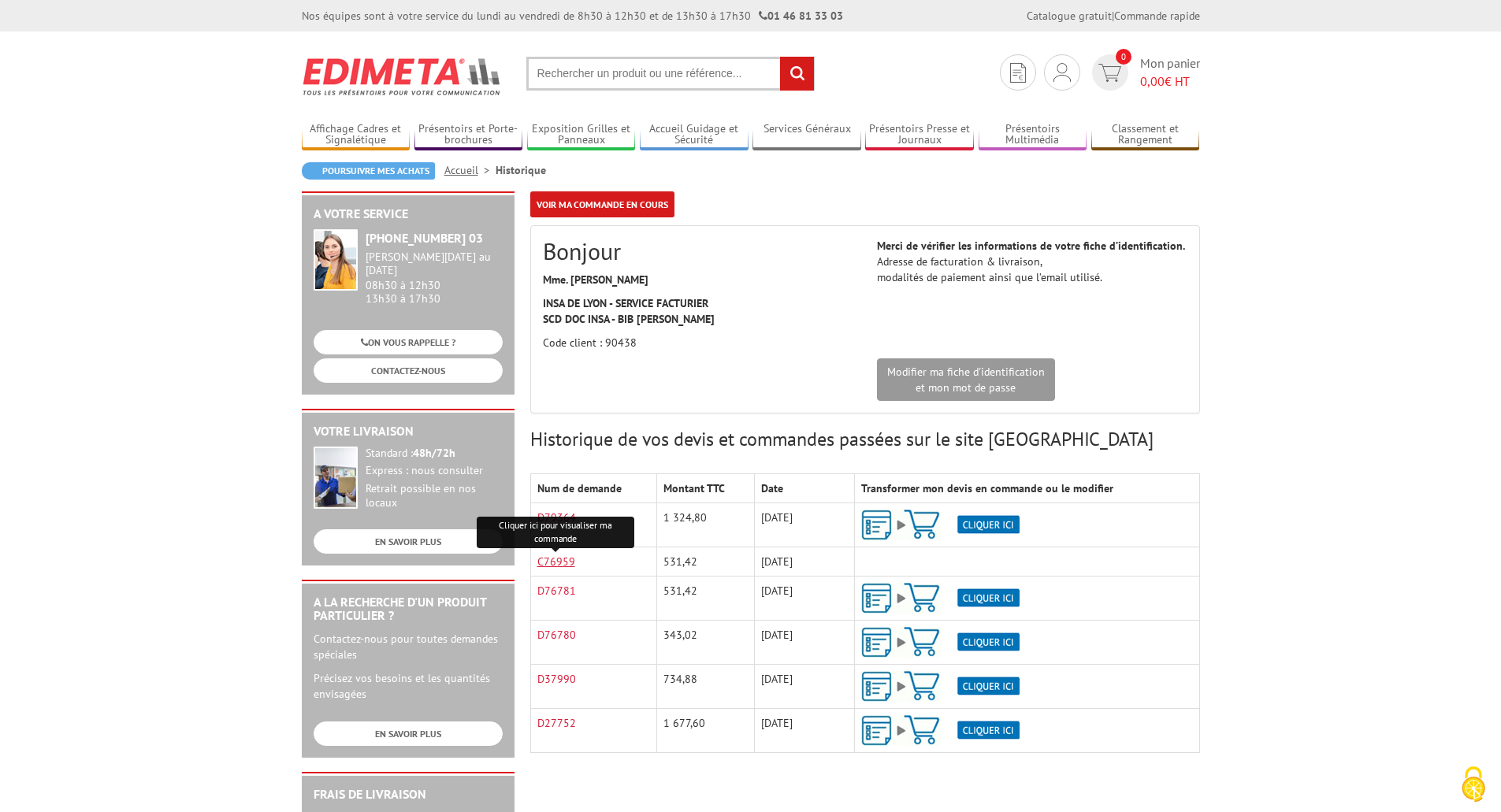
click at [552, 561] on link "C76959" at bounding box center [556, 561] width 38 height 15
click at [562, 520] on div "Cliquer ici pour visualiser ma commande" at bounding box center [555, 532] width 157 height 32
click at [563, 519] on link "D79364" at bounding box center [556, 518] width 39 height 15
click at [551, 519] on link "D79364" at bounding box center [556, 518] width 39 height 15
click at [679, 444] on h3 "Historique de vos devis et commandes passées sur le site Edimeta" at bounding box center [865, 440] width 670 height 21
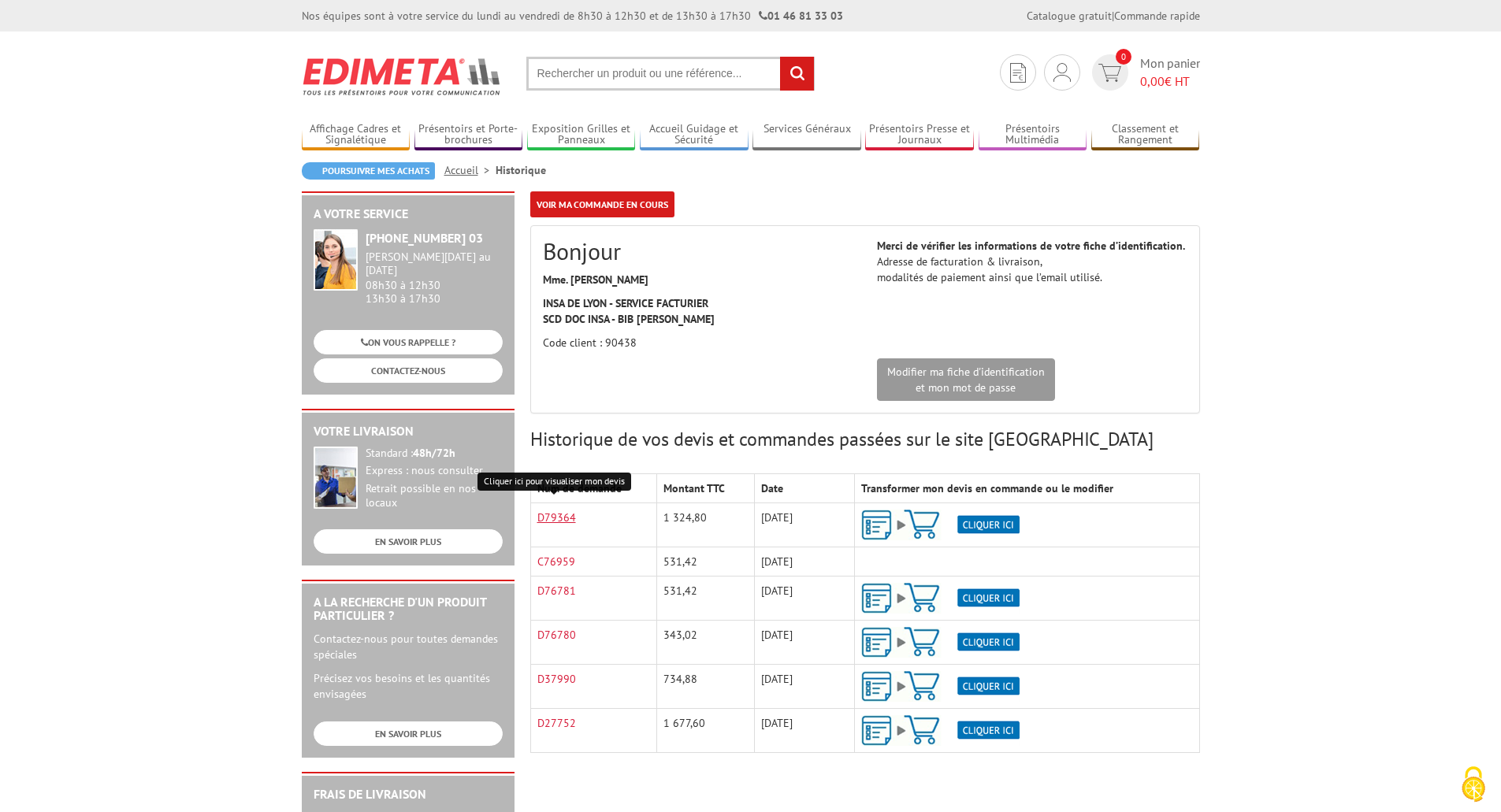
click at [568, 518] on link "D79364" at bounding box center [556, 518] width 39 height 15
click at [1074, 72] on div "Mon compte Mes devis & commandes Déconnexion" at bounding box center [1062, 73] width 36 height 36
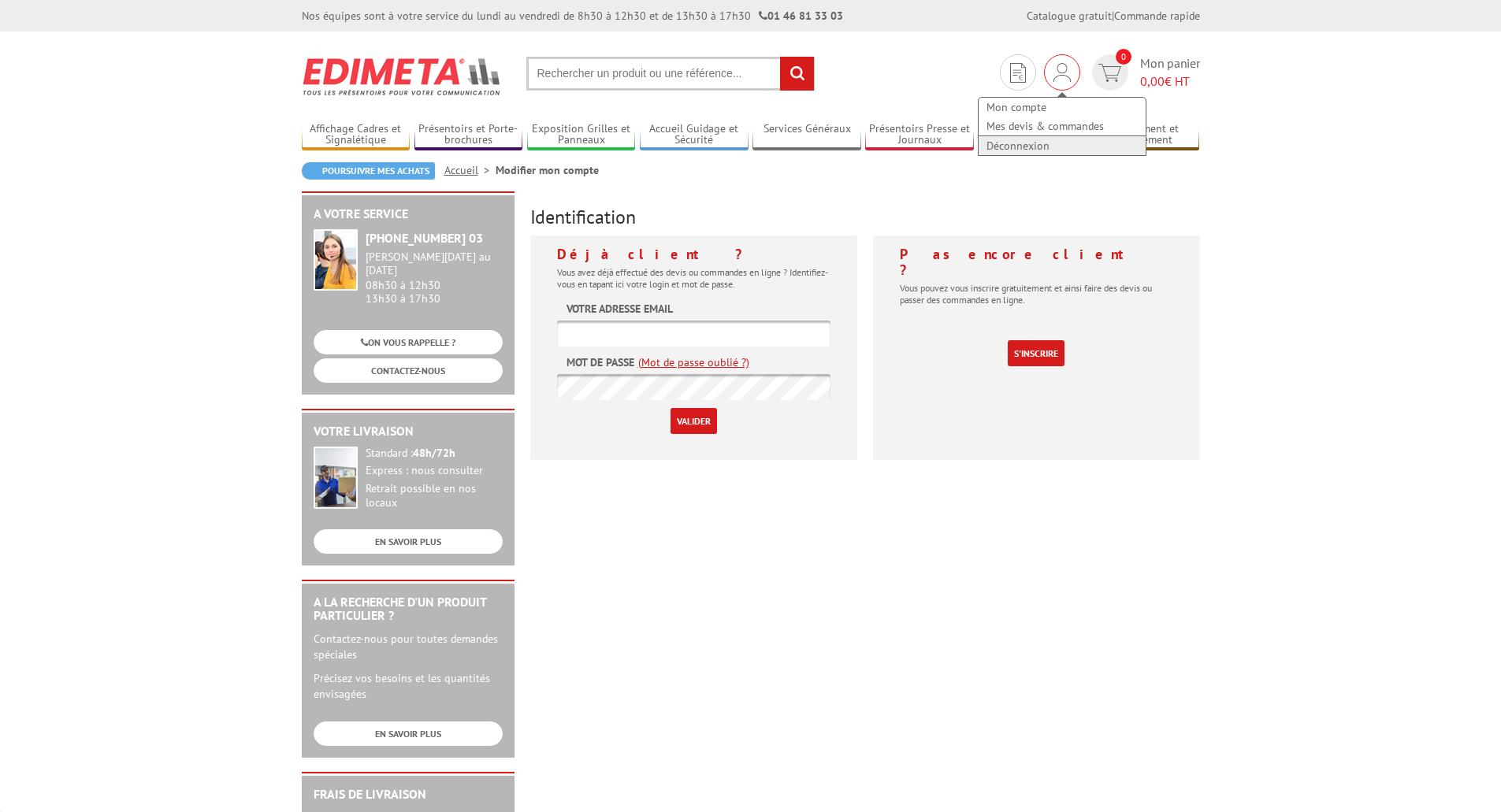
type input "[PERSON_NAME][EMAIL_ADDRESS][DOMAIN_NAME]"
click at [1024, 144] on link "Déconnexion" at bounding box center [1062, 145] width 167 height 19
